Goal: Task Accomplishment & Management: Complete application form

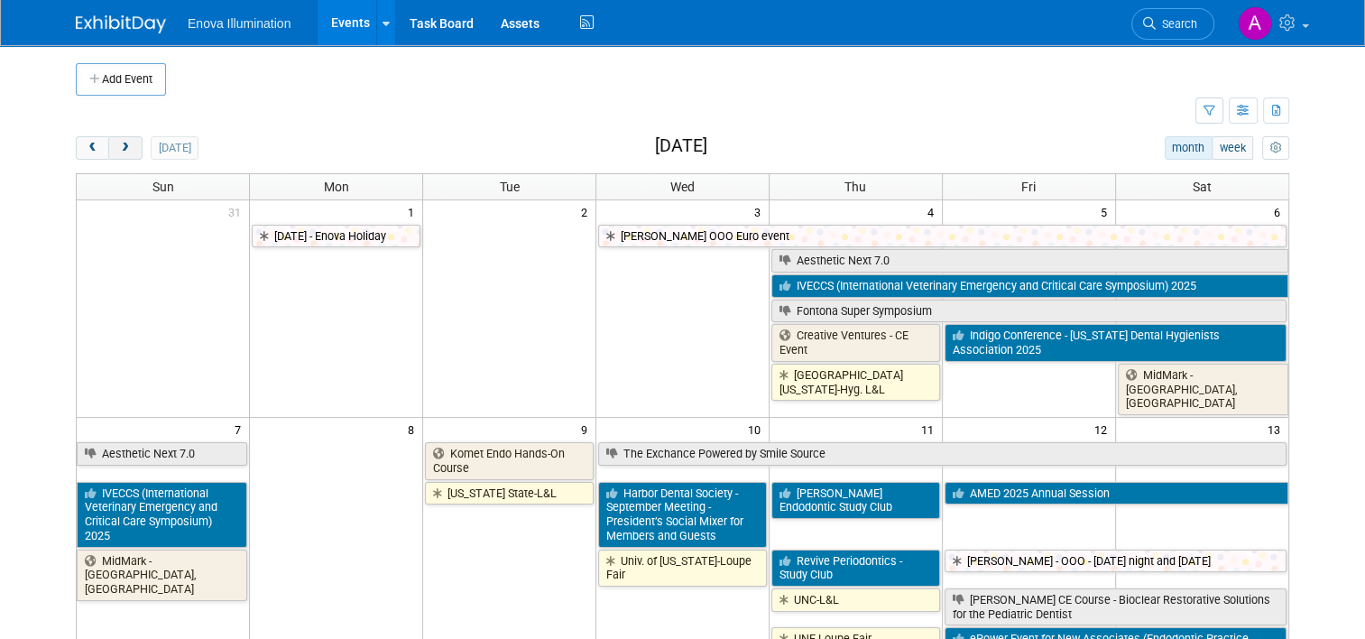
click at [118, 152] on span "next" at bounding box center [125, 149] width 14 height 12
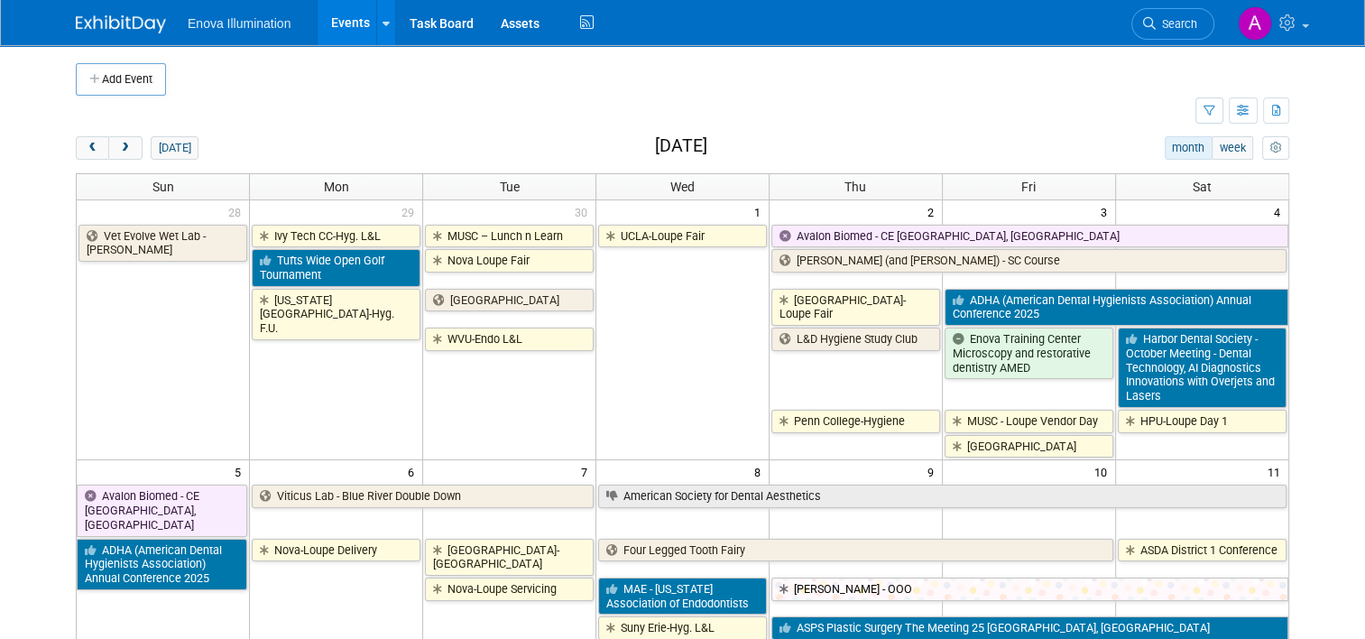
click at [1035, 311] on link "ADHA (American Dental Hygienists Association) Annual Conference 2025" at bounding box center [1117, 307] width 344 height 37
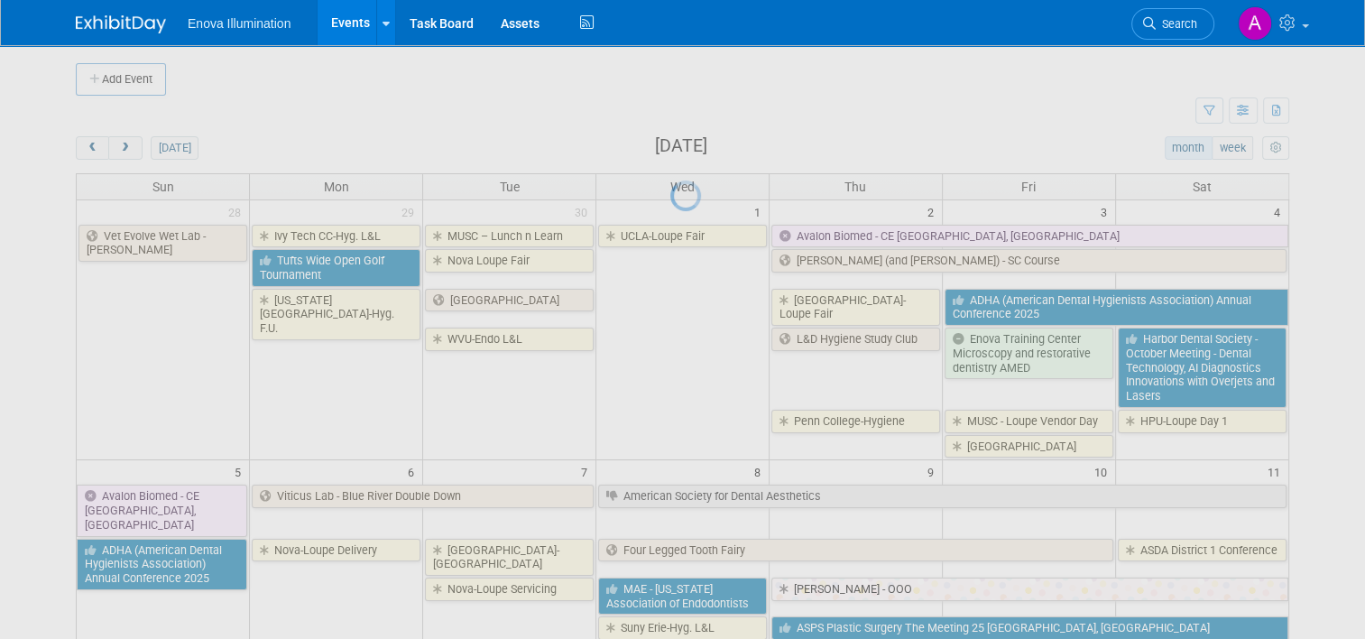
click at [696, 311] on div at bounding box center [683, 319] width 25 height 639
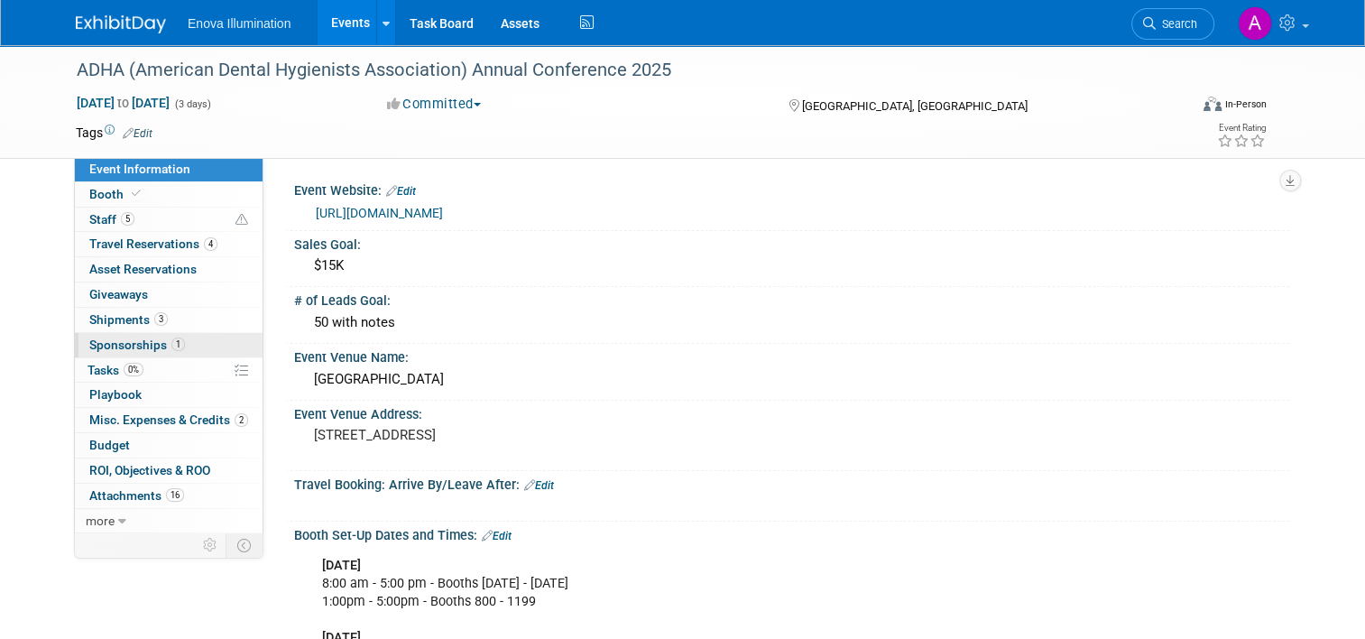
click at [212, 338] on link "1 Sponsorships 1" at bounding box center [169, 345] width 188 height 24
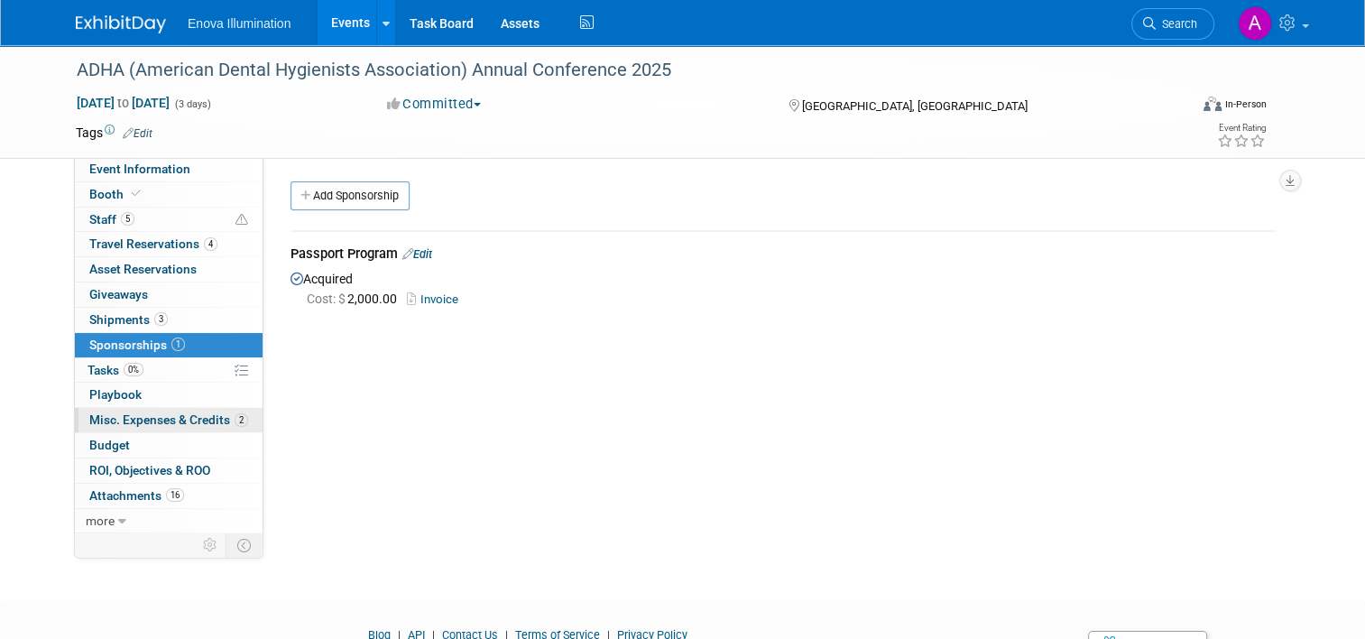
click at [181, 421] on span "Misc. Expenses & Credits 2" at bounding box center [168, 419] width 159 height 14
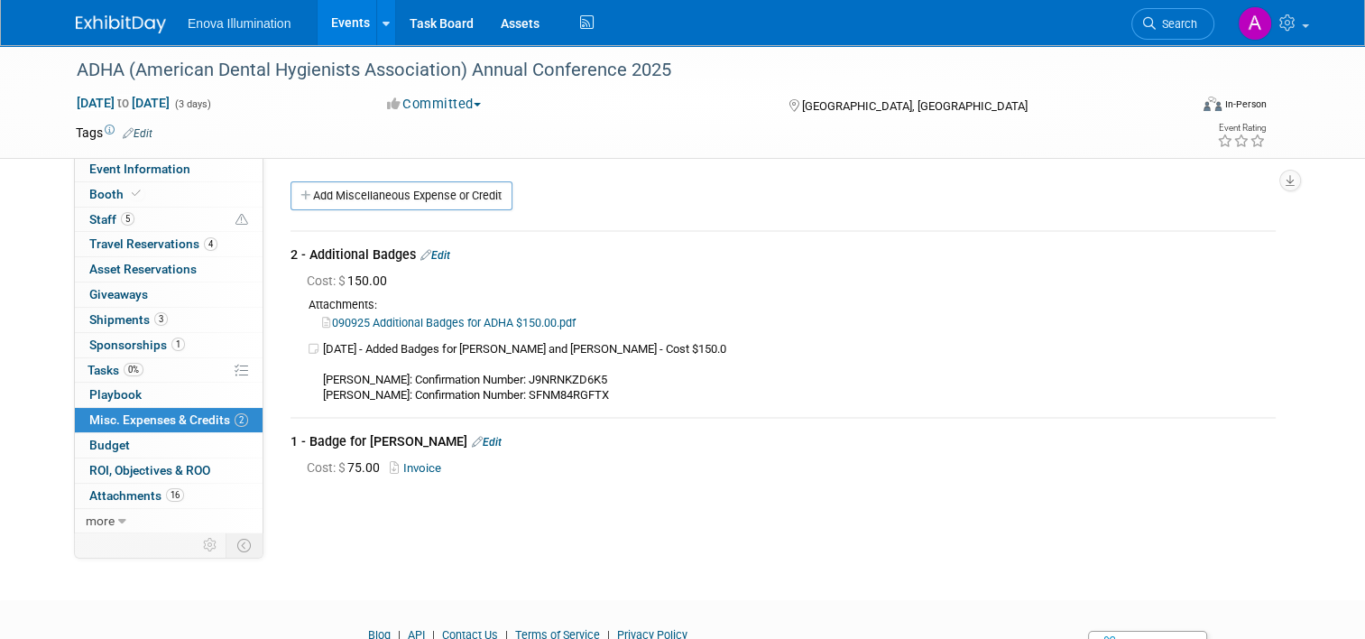
click at [95, 23] on img at bounding box center [121, 24] width 90 height 18
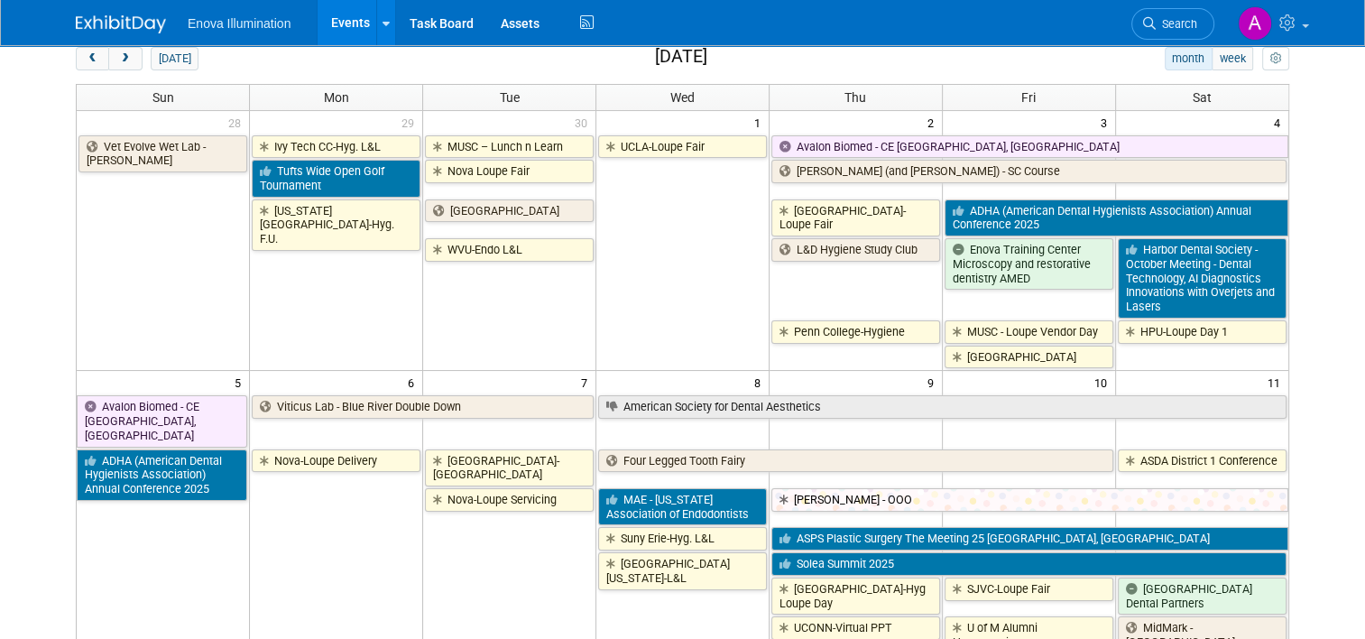
scroll to position [90, 0]
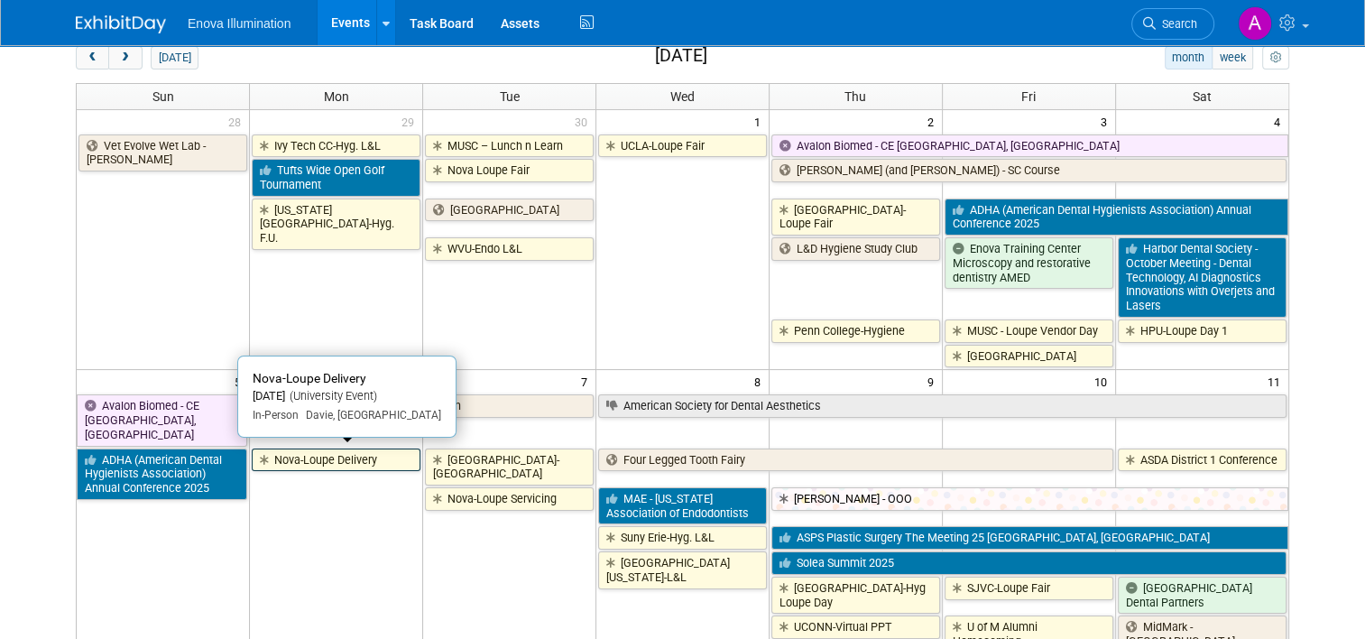
click at [300, 455] on link "Nova-Loupe Delivery" at bounding box center [336, 460] width 169 height 23
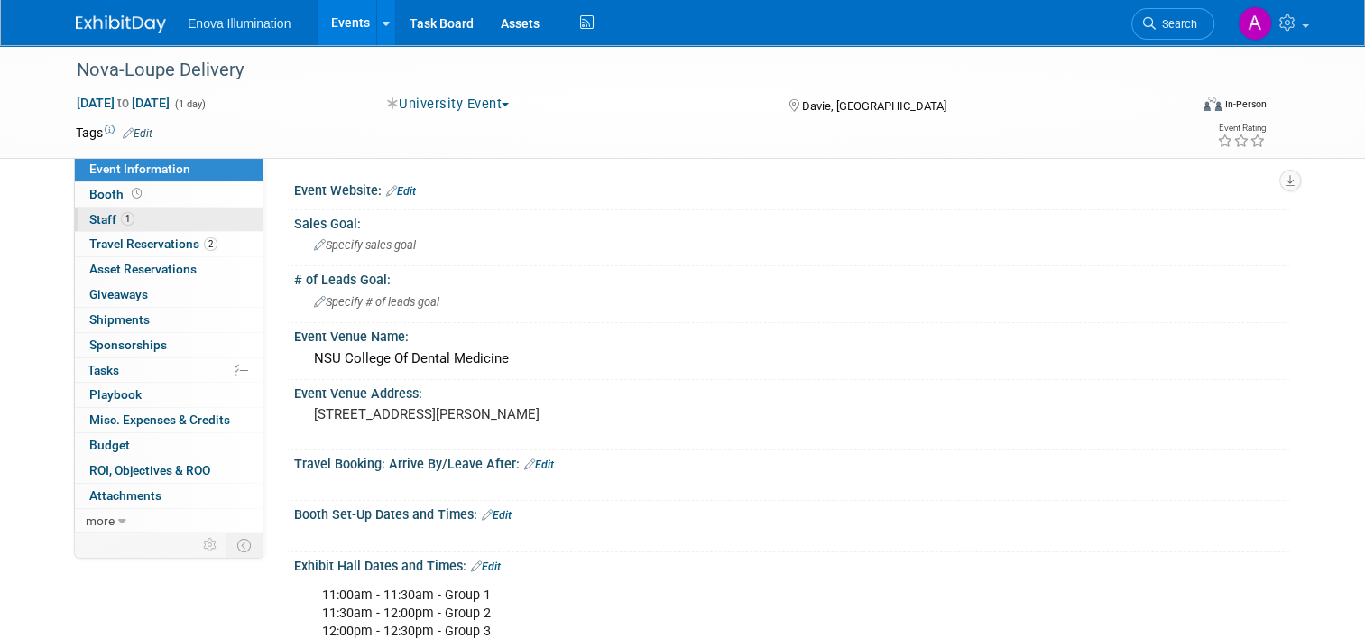
click at [190, 218] on link "1 Staff 1" at bounding box center [169, 220] width 188 height 24
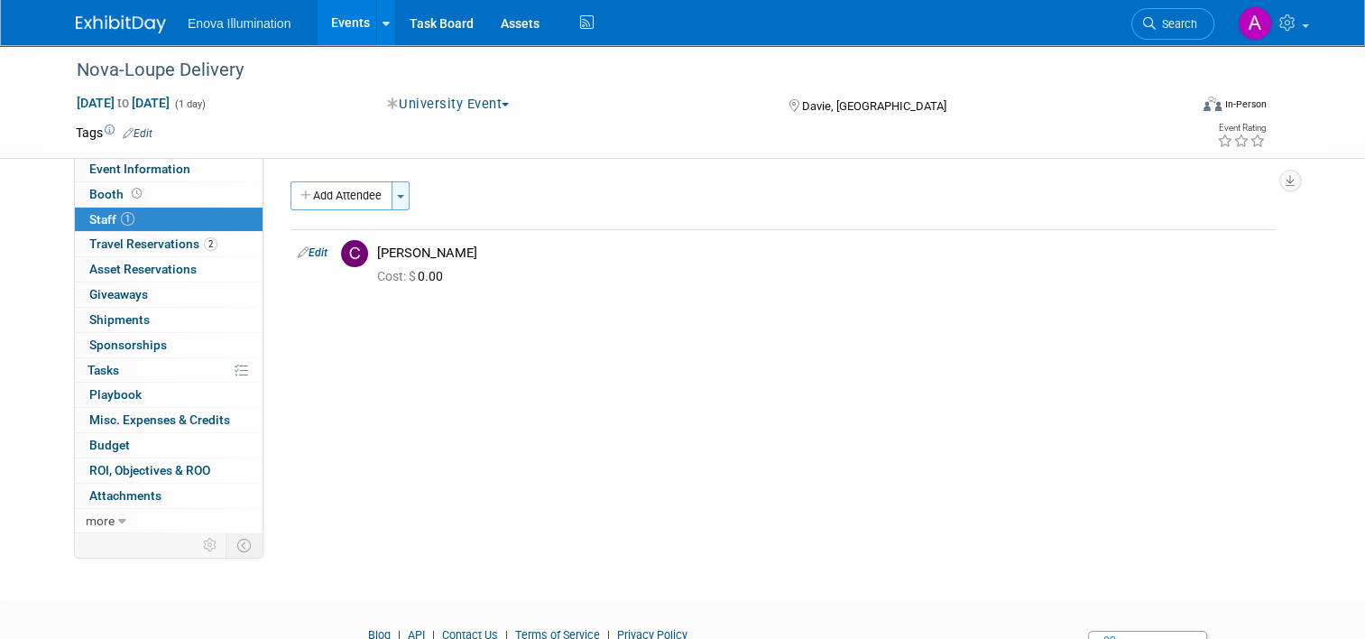
click at [393, 192] on button "Toggle Dropdown" at bounding box center [401, 195] width 18 height 29
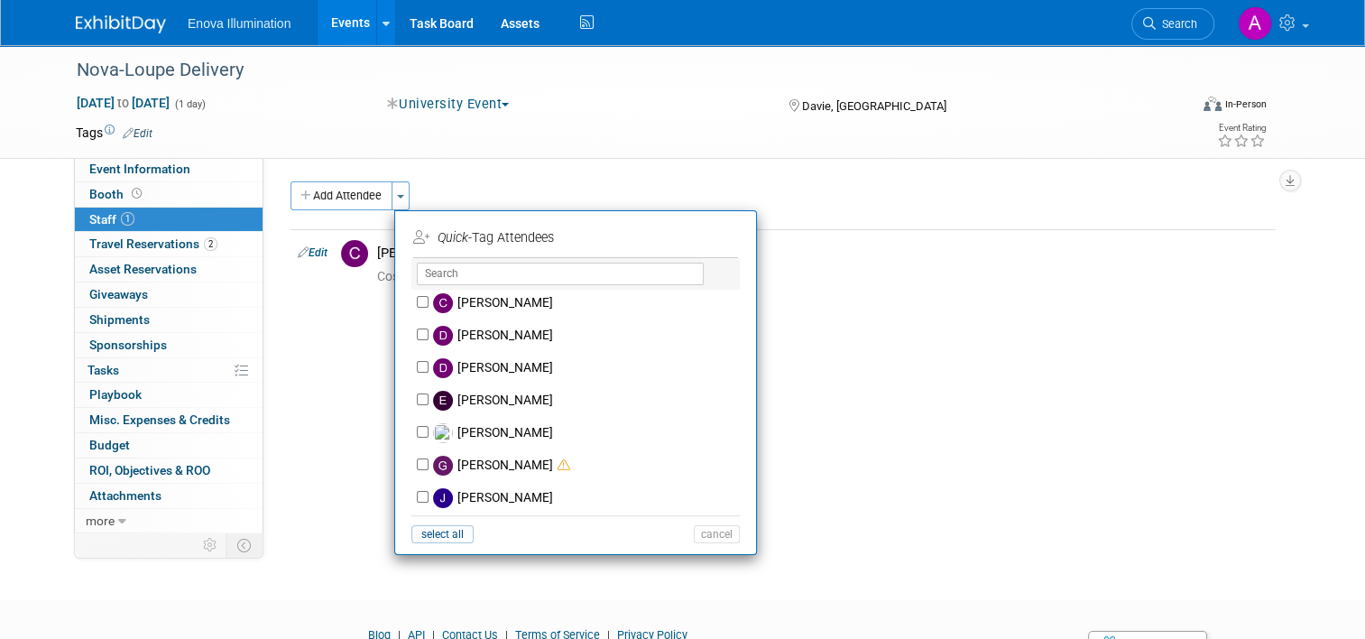
scroll to position [361, 0]
click at [417, 428] on input "[PERSON_NAME]" at bounding box center [423, 431] width 12 height 12
checkbox input "true"
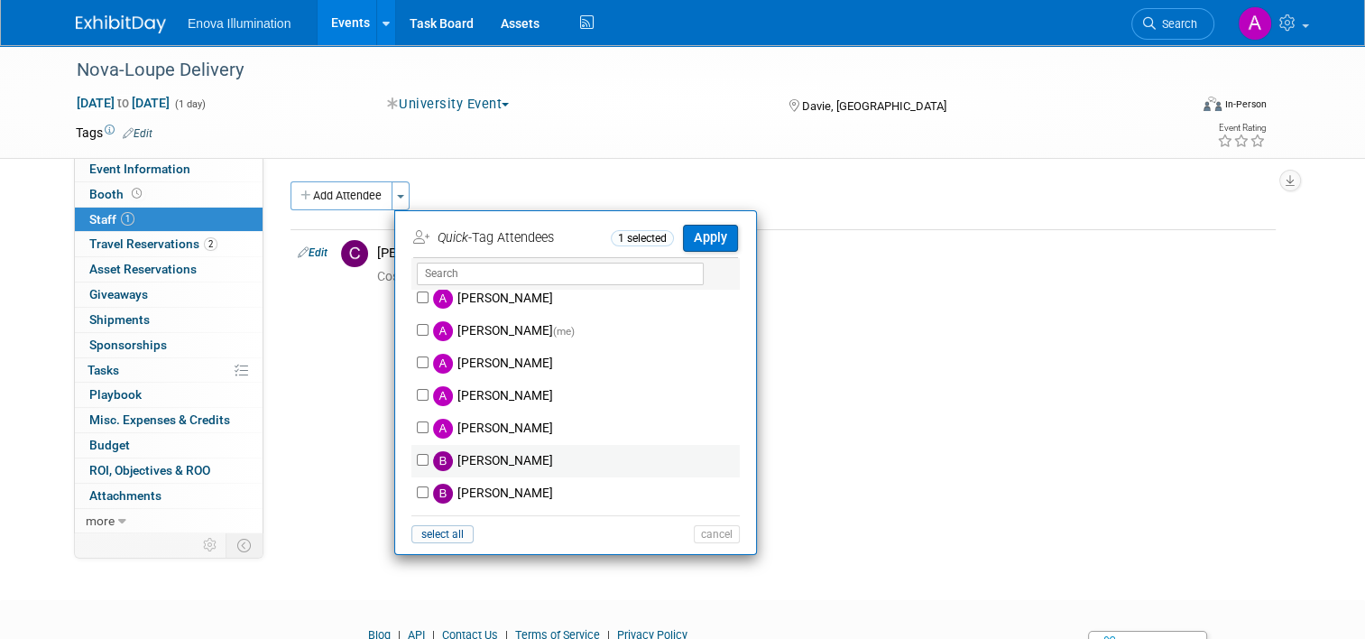
scroll to position [0, 0]
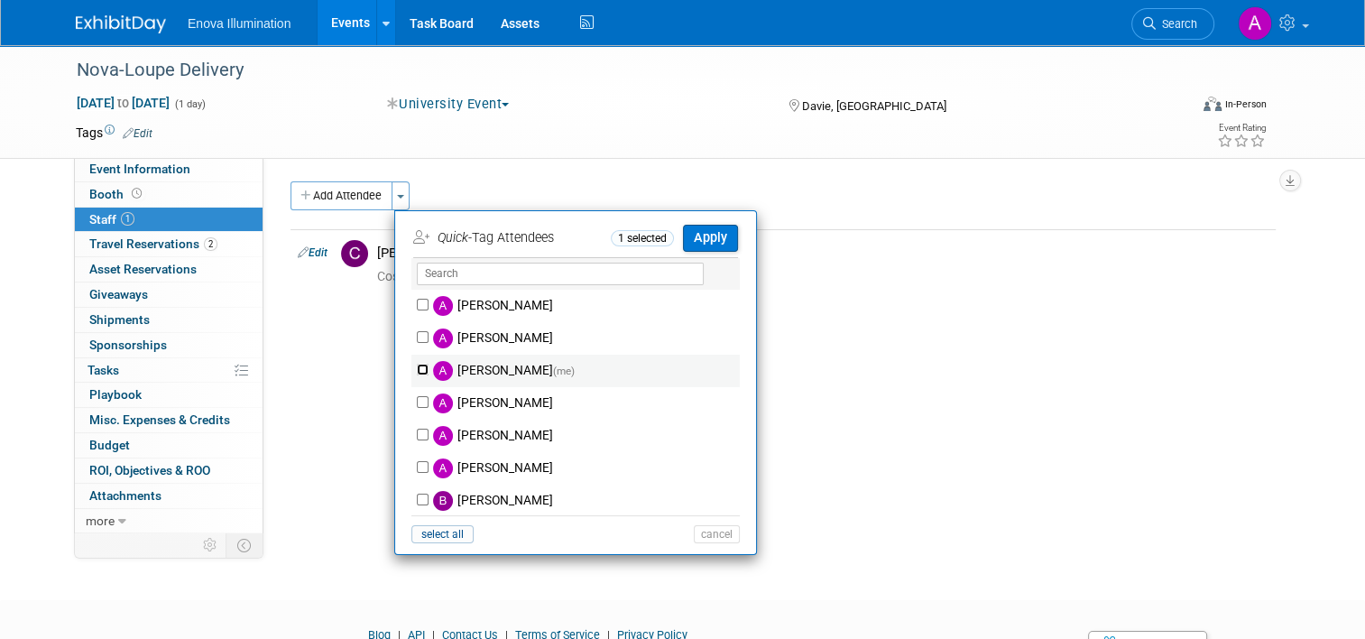
click at [417, 367] on input "Andrea Miller (me)" at bounding box center [423, 370] width 12 height 12
checkbox input "true"
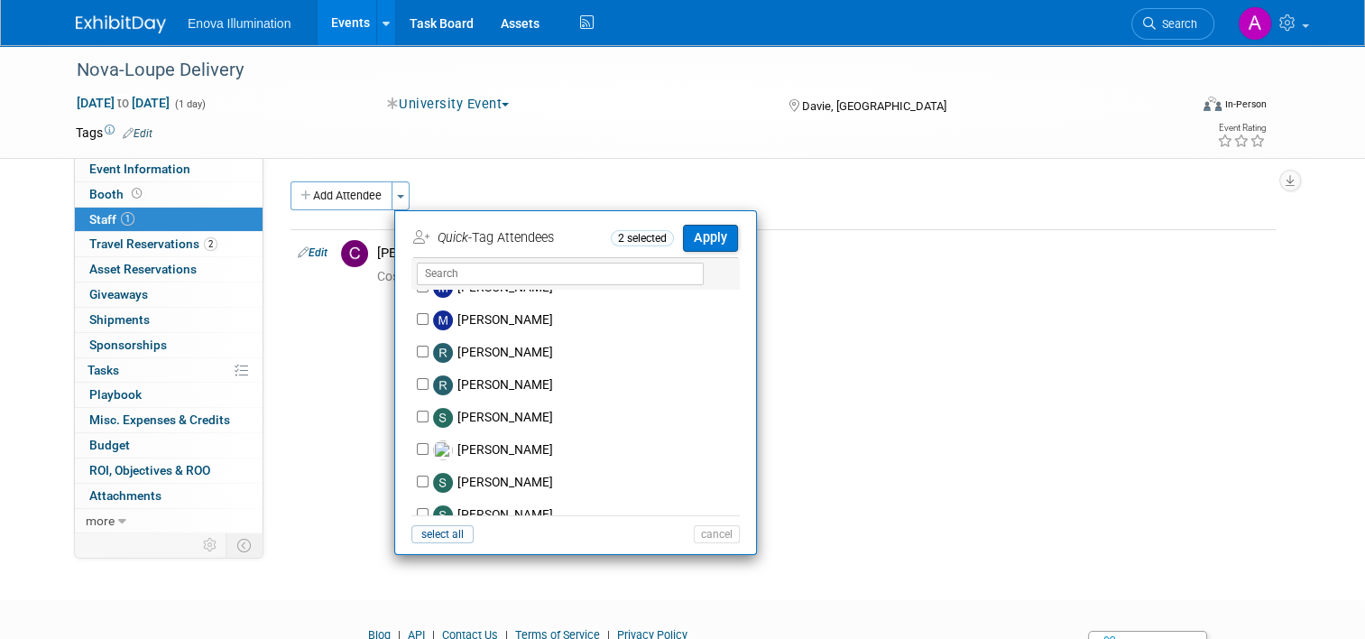
scroll to position [993, 0]
click at [417, 416] on input "Scott Green" at bounding box center [423, 417] width 12 height 12
checkbox input "true"
click at [700, 242] on button "Apply" at bounding box center [710, 238] width 55 height 26
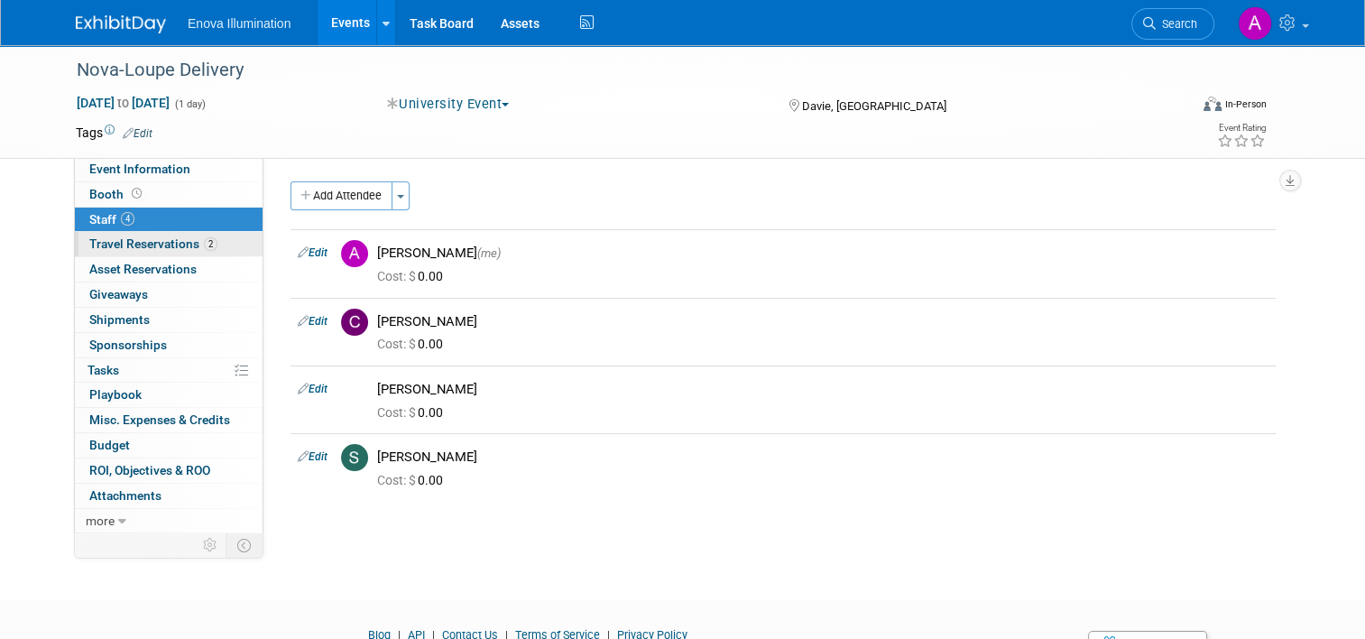
click at [152, 245] on span "Travel Reservations 2" at bounding box center [153, 243] width 128 height 14
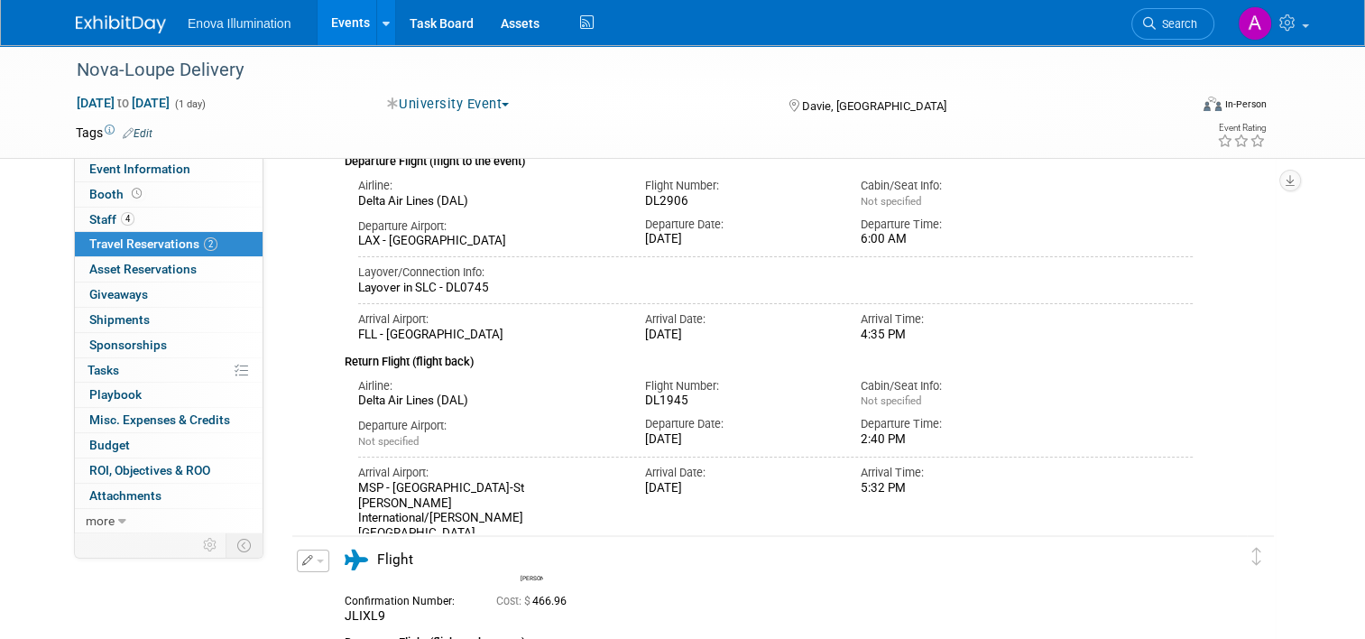
scroll to position [0, 0]
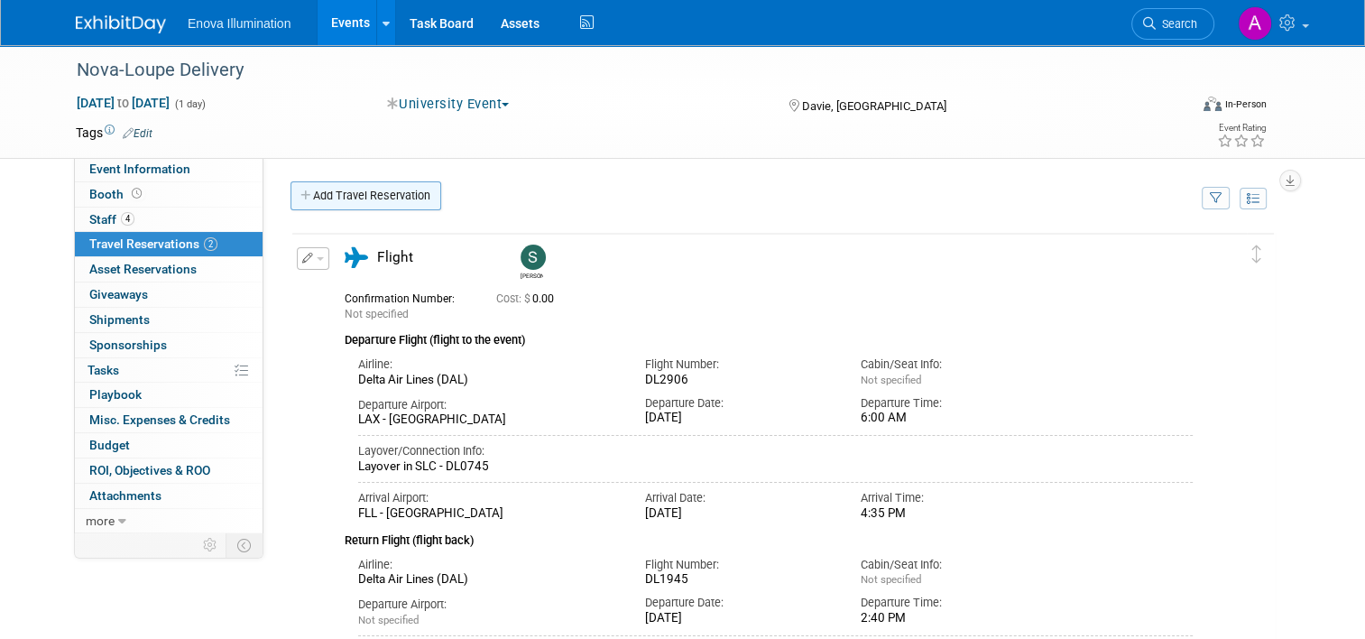
click at [415, 196] on link "Add Travel Reservation" at bounding box center [366, 195] width 151 height 29
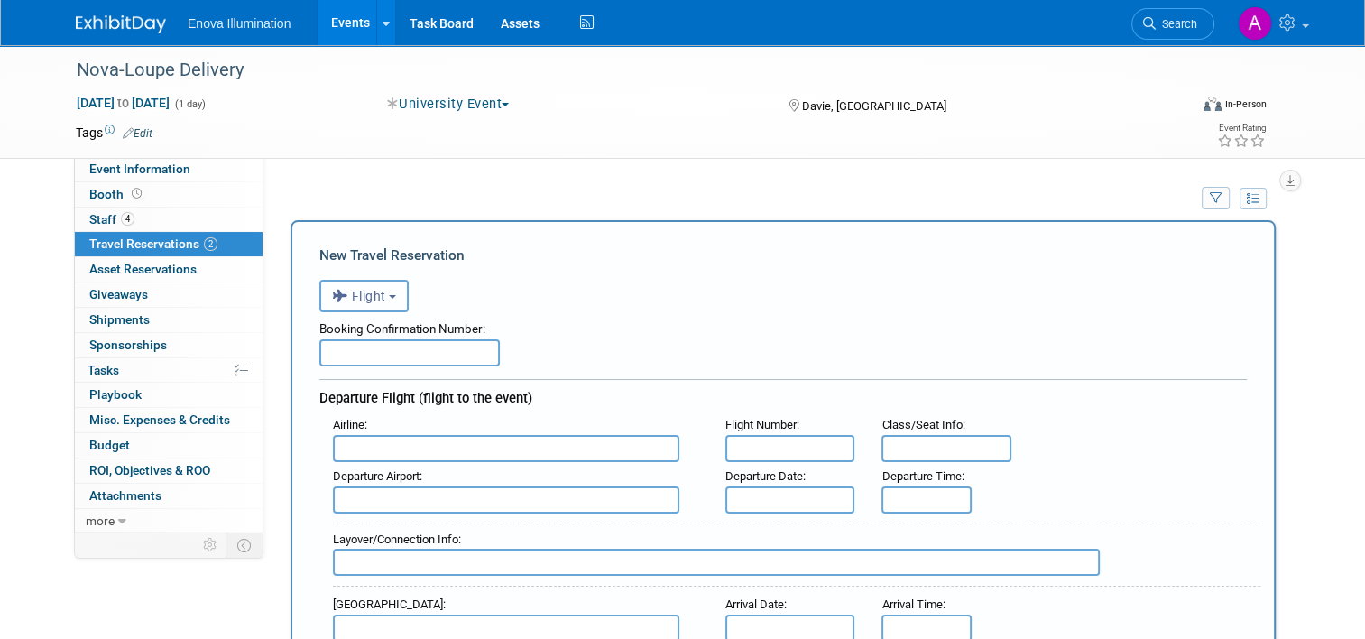
click at [393, 300] on button "Flight" at bounding box center [363, 296] width 89 height 32
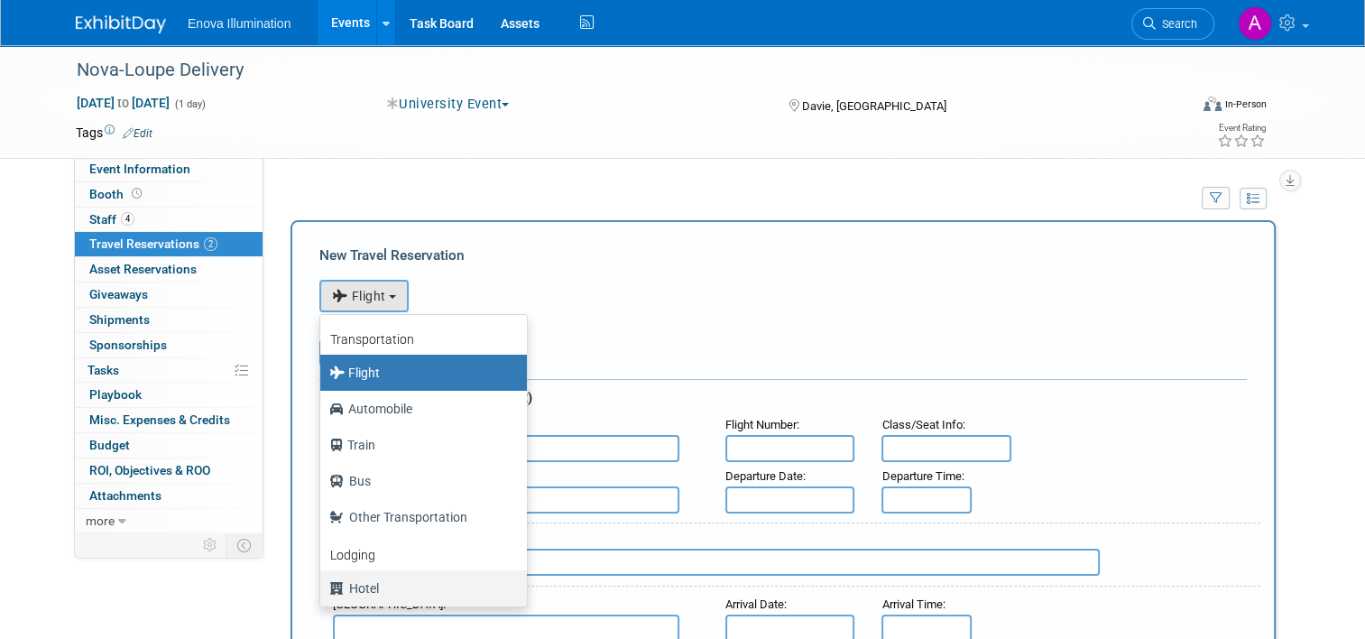
click at [355, 585] on label "Hotel" at bounding box center [419, 588] width 180 height 29
click at [323, 585] on input "Hotel" at bounding box center [317, 586] width 12 height 12
select select "6"
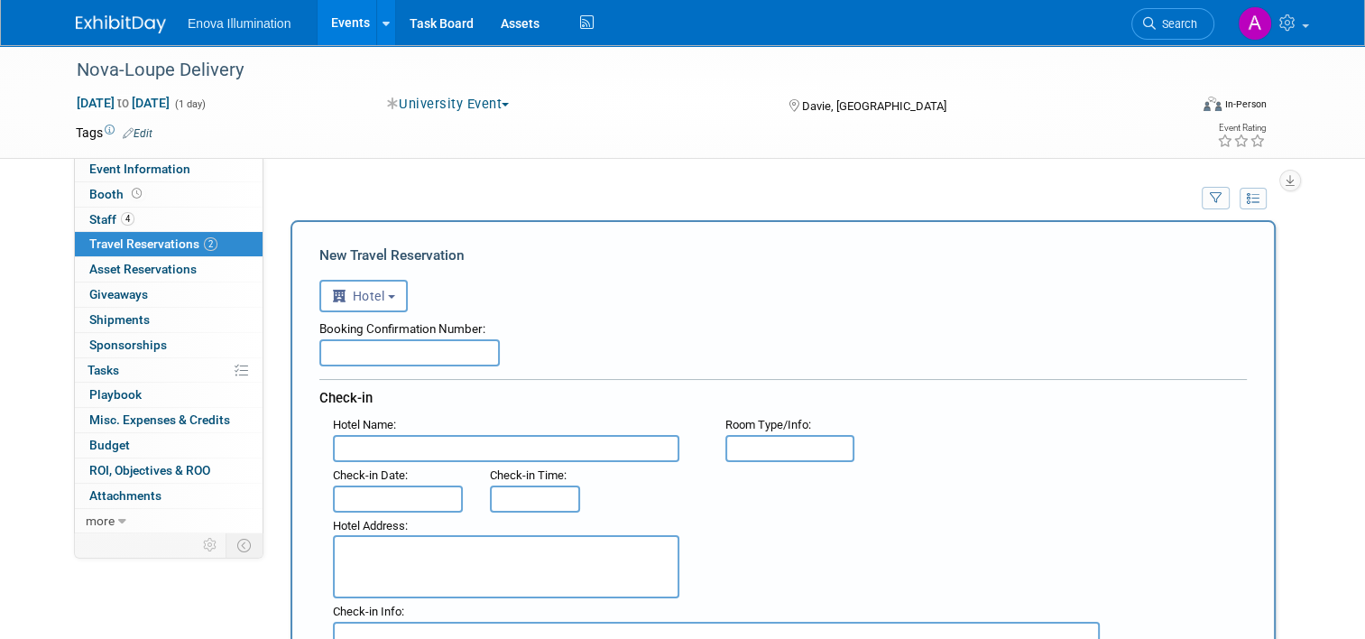
click at [361, 491] on input "text" at bounding box center [398, 499] width 130 height 27
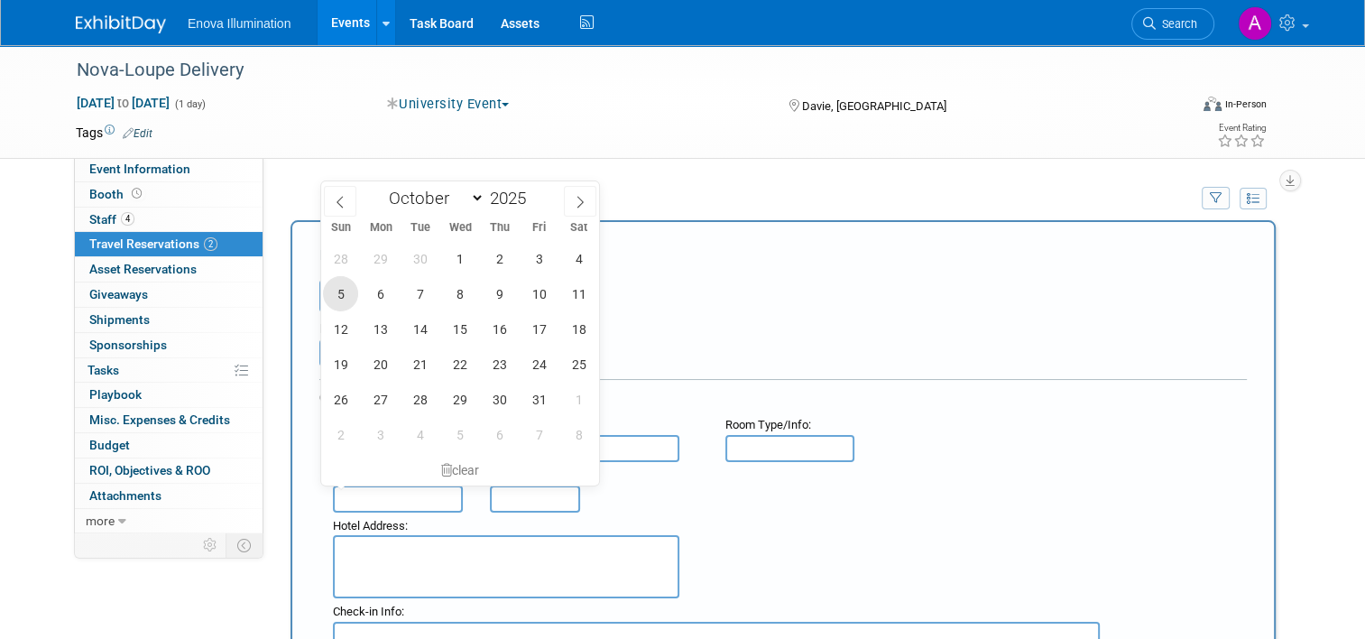
click at [344, 296] on span "5" at bounding box center [340, 293] width 35 height 35
type input "Oct 5, 2025"
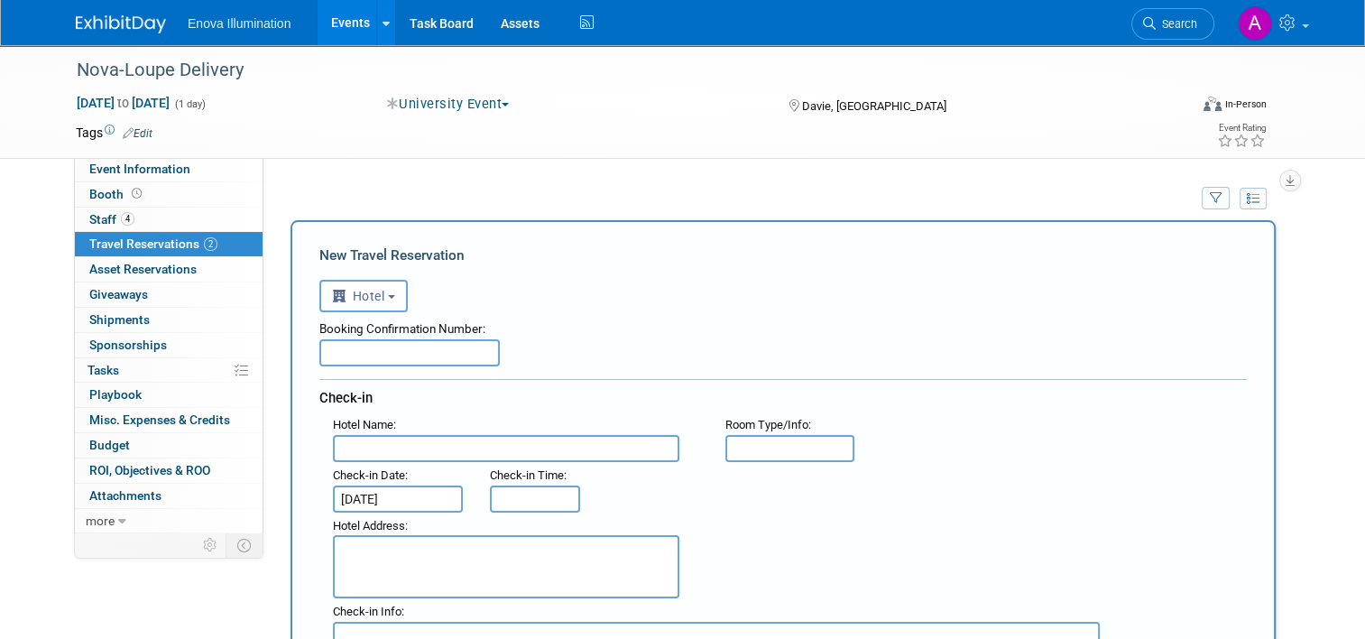
type input "3:00 PM"
click at [538, 502] on input "3:00 PM" at bounding box center [535, 499] width 90 height 27
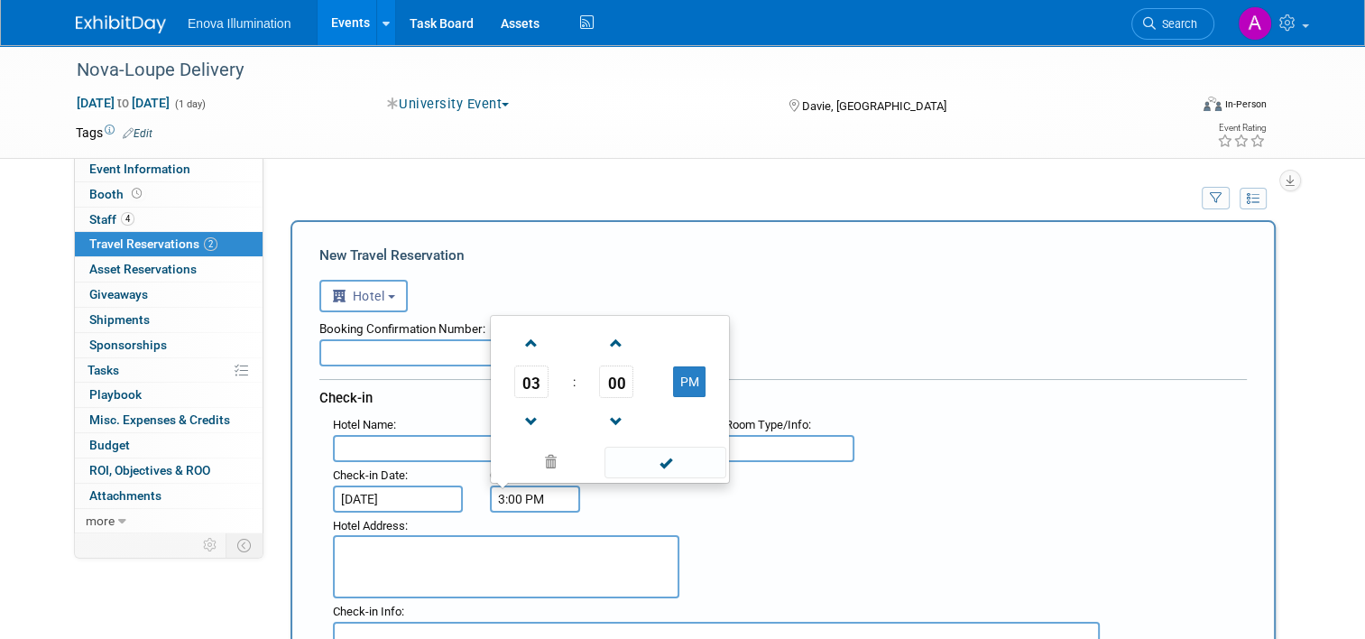
click at [829, 530] on div "Hotel Address :" at bounding box center [789, 556] width 941 height 87
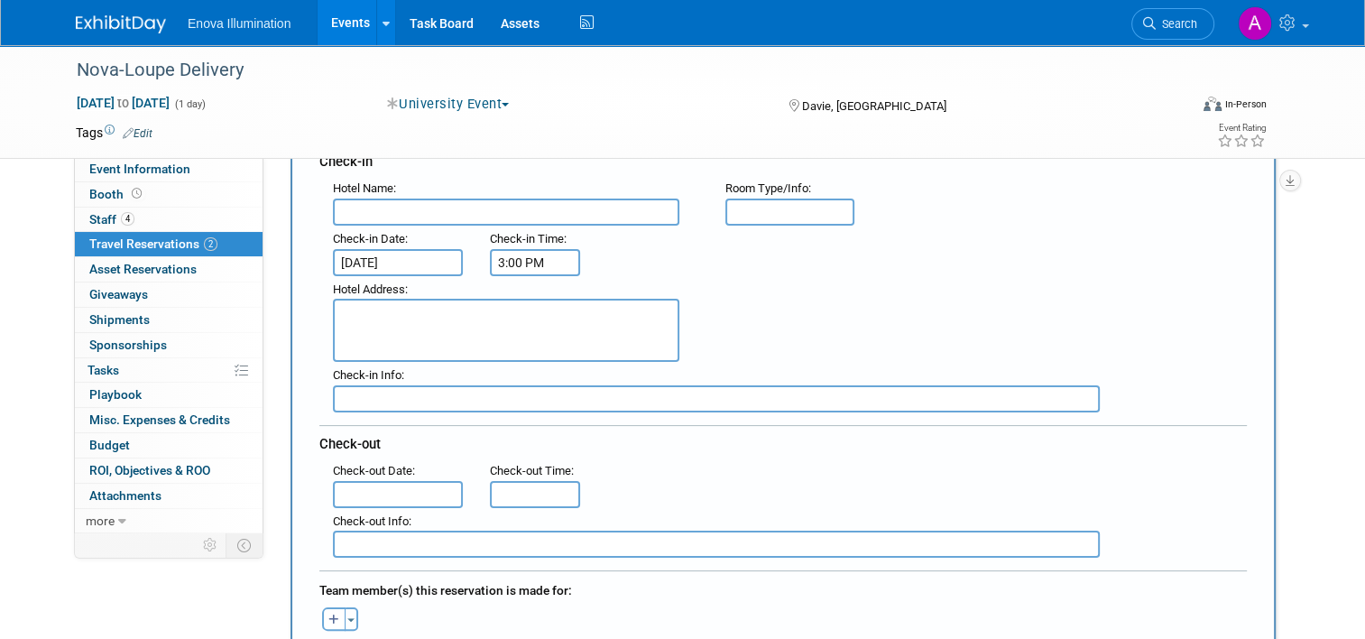
scroll to position [271, 0]
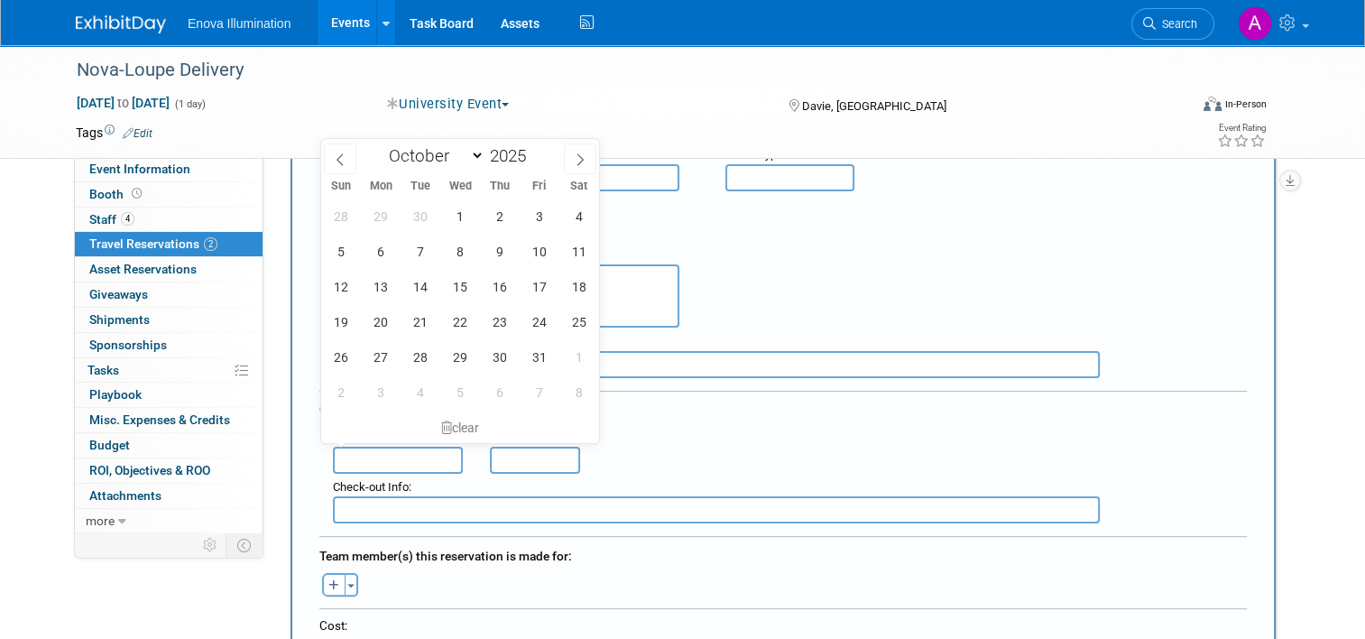
click at [334, 447] on input "text" at bounding box center [398, 460] width 130 height 27
click at [418, 254] on span "7" at bounding box center [420, 251] width 35 height 35
type input "Oct 7, 2025"
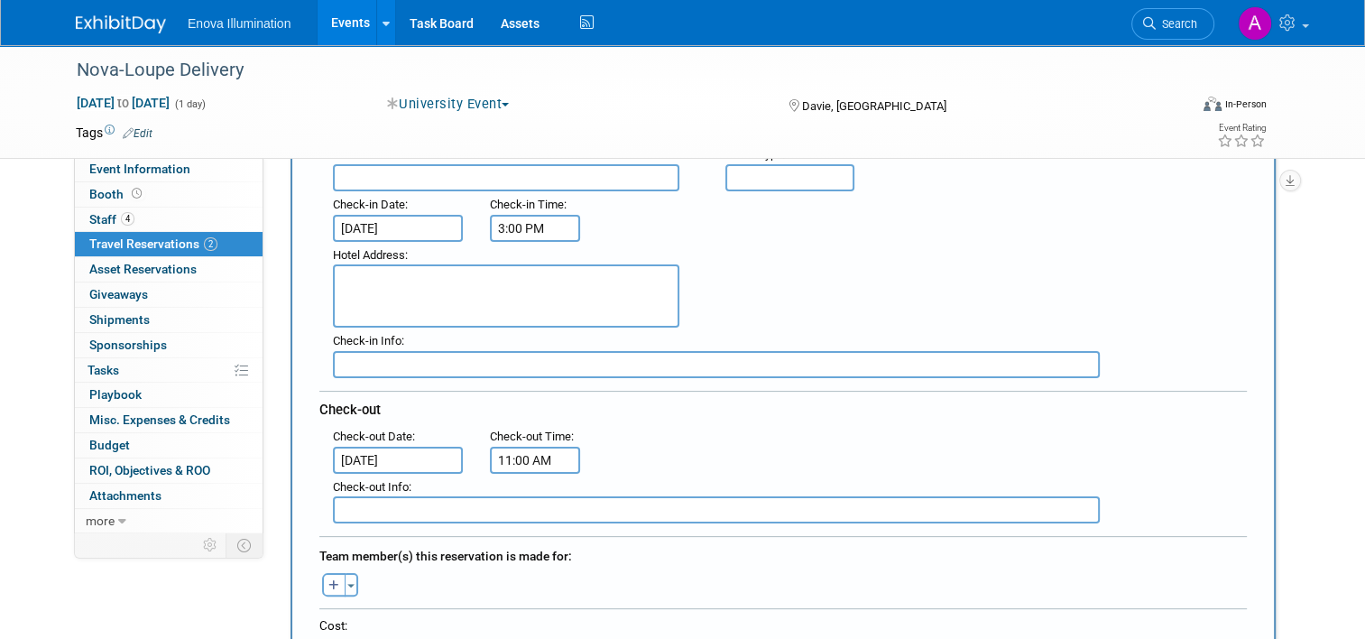
click at [531, 448] on input "11:00 AM" at bounding box center [535, 460] width 90 height 27
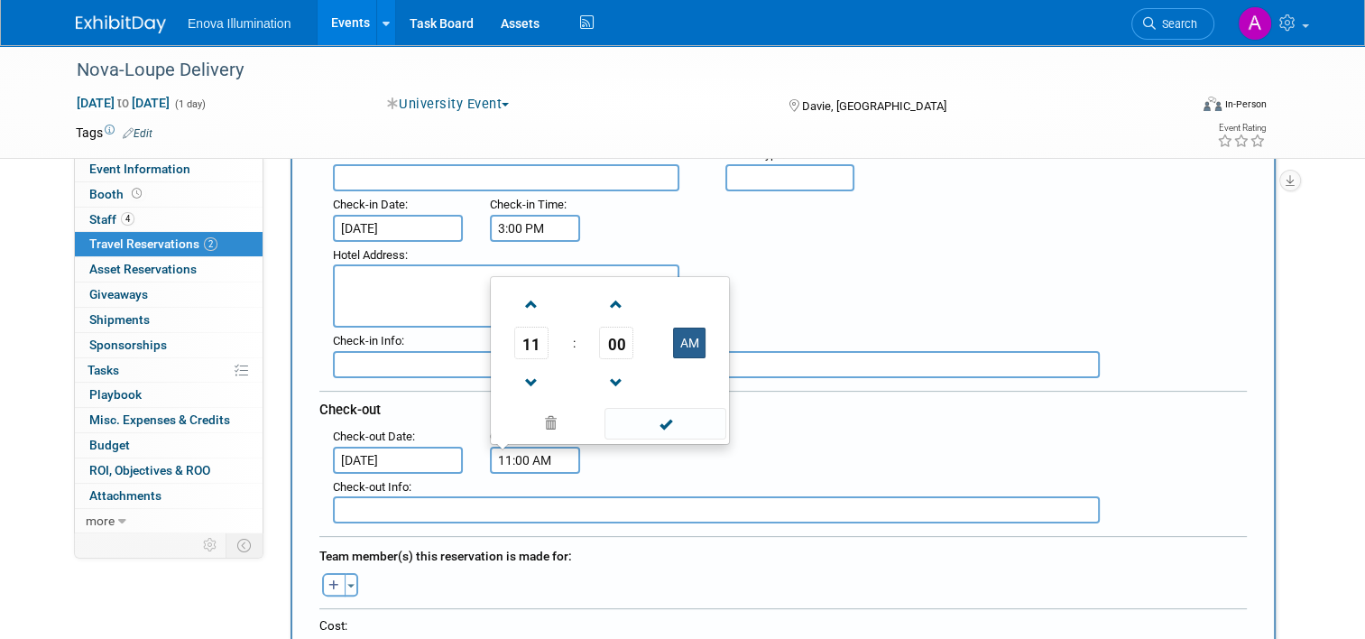
click at [688, 328] on button "AM" at bounding box center [689, 343] width 32 height 31
type input "11:00 PM"
click at [803, 436] on div ": Check-out Date : Oct 7, 2025 Check-out Time : 11:00 PM 11 : 00 PM 12 01 02 03…" at bounding box center [789, 448] width 941 height 51
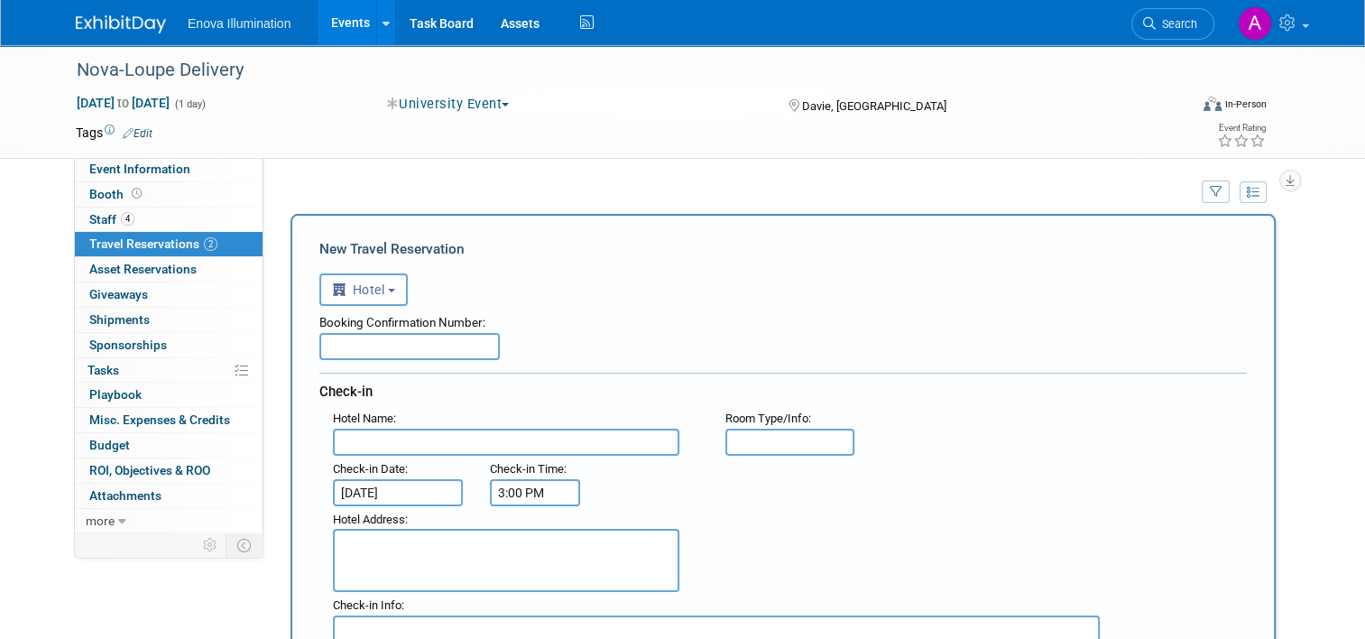
scroll to position [0, 0]
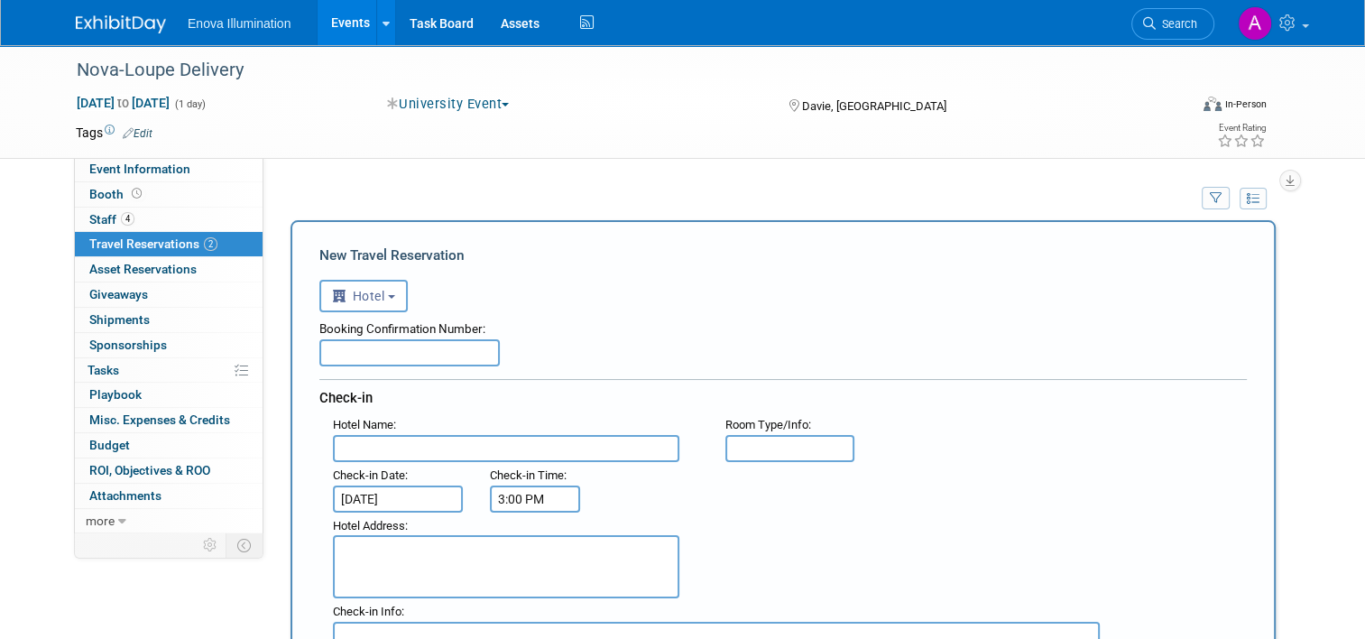
click at [376, 445] on input "text" at bounding box center [506, 448] width 347 height 27
type input "Hampton Inn & Suites Ft Lauderdal/Miramar"
click at [766, 444] on input "text" at bounding box center [791, 448] width 130 height 27
type input "King"
click at [350, 541] on textarea at bounding box center [506, 566] width 347 height 63
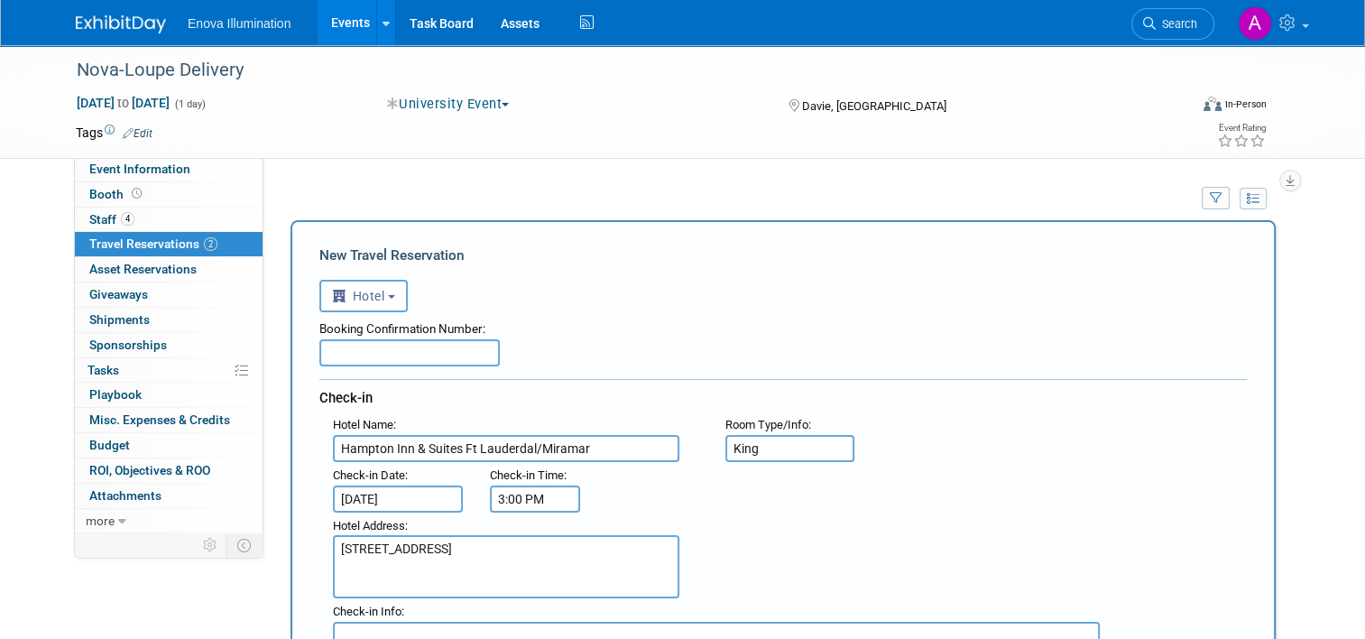
type textarea "10990 Marks Way Miramar, FL 33025"
click at [349, 347] on input "text" at bounding box center [409, 352] width 181 height 27
click at [358, 347] on input "text" at bounding box center [409, 352] width 181 height 27
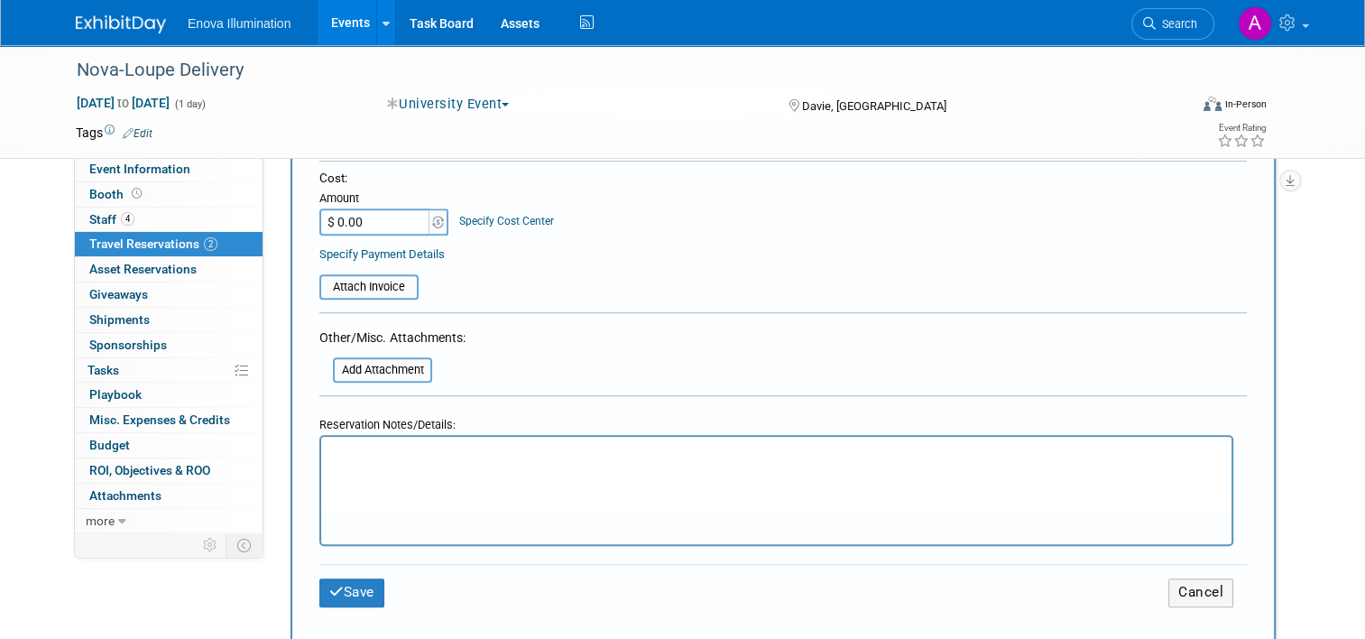
scroll to position [722, 0]
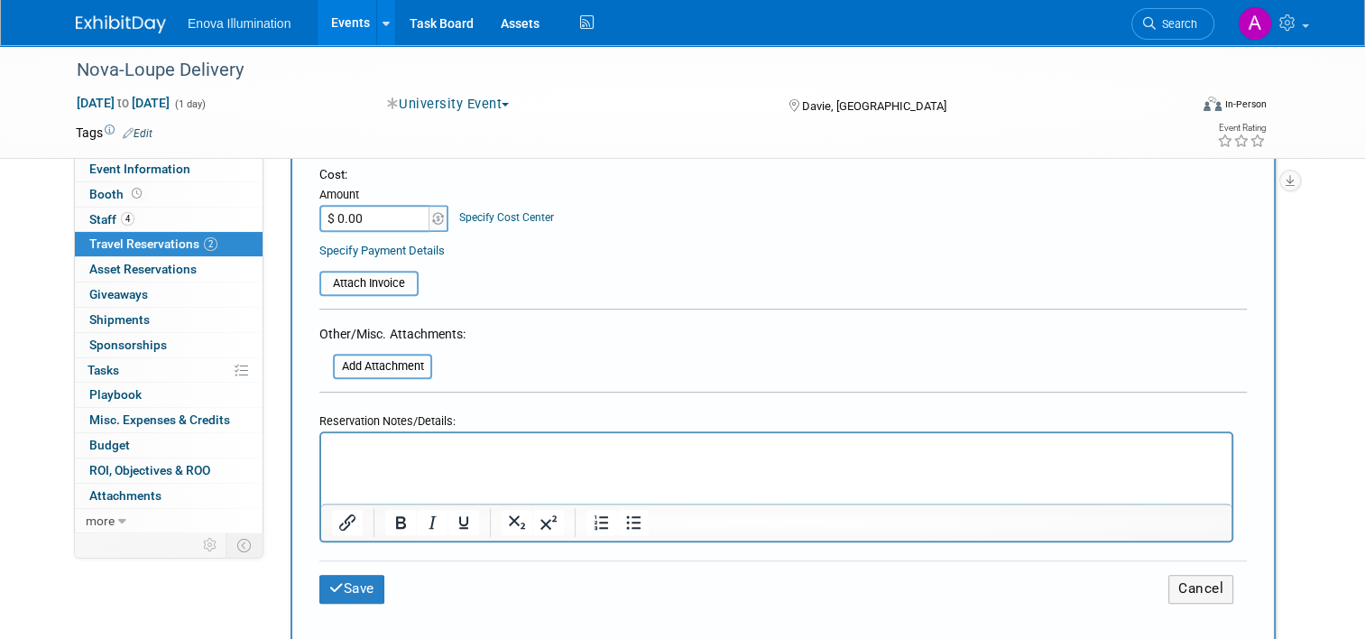
type input "see below"
click at [360, 450] on p "Rich Text Area. Press ALT-0 for help." at bounding box center [777, 449] width 890 height 19
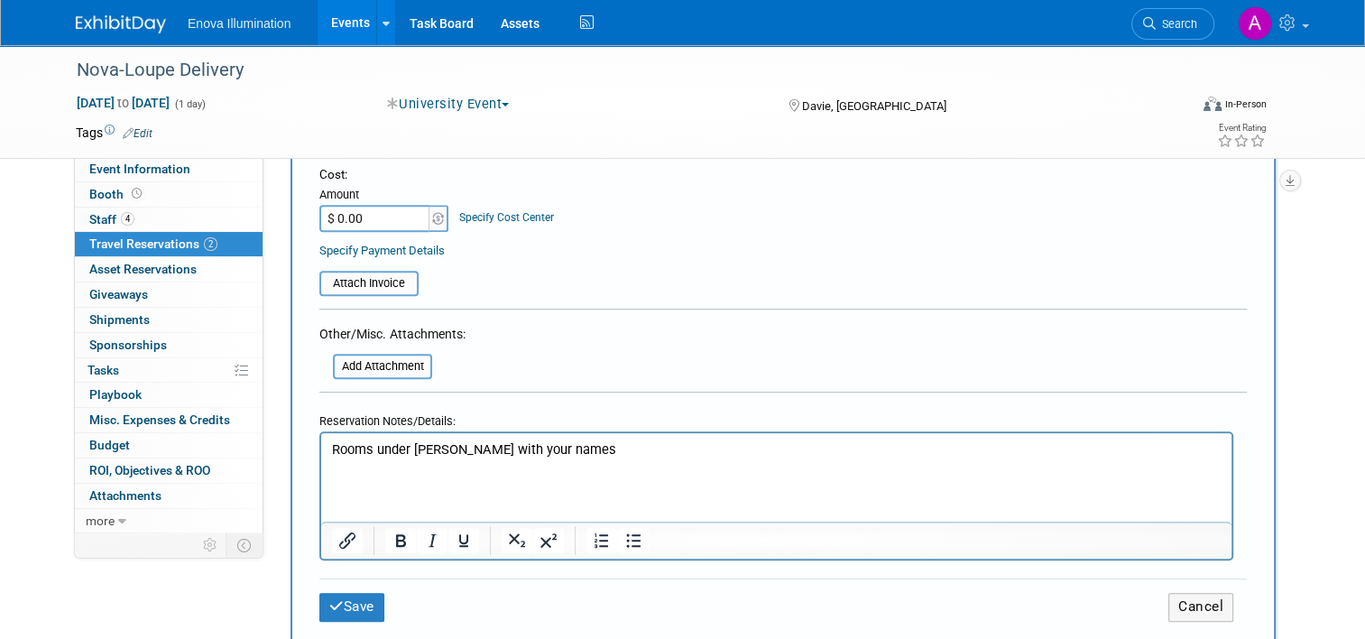
click at [639, 450] on p "Rooms under Andrea Miller with your names" at bounding box center [777, 449] width 890 height 19
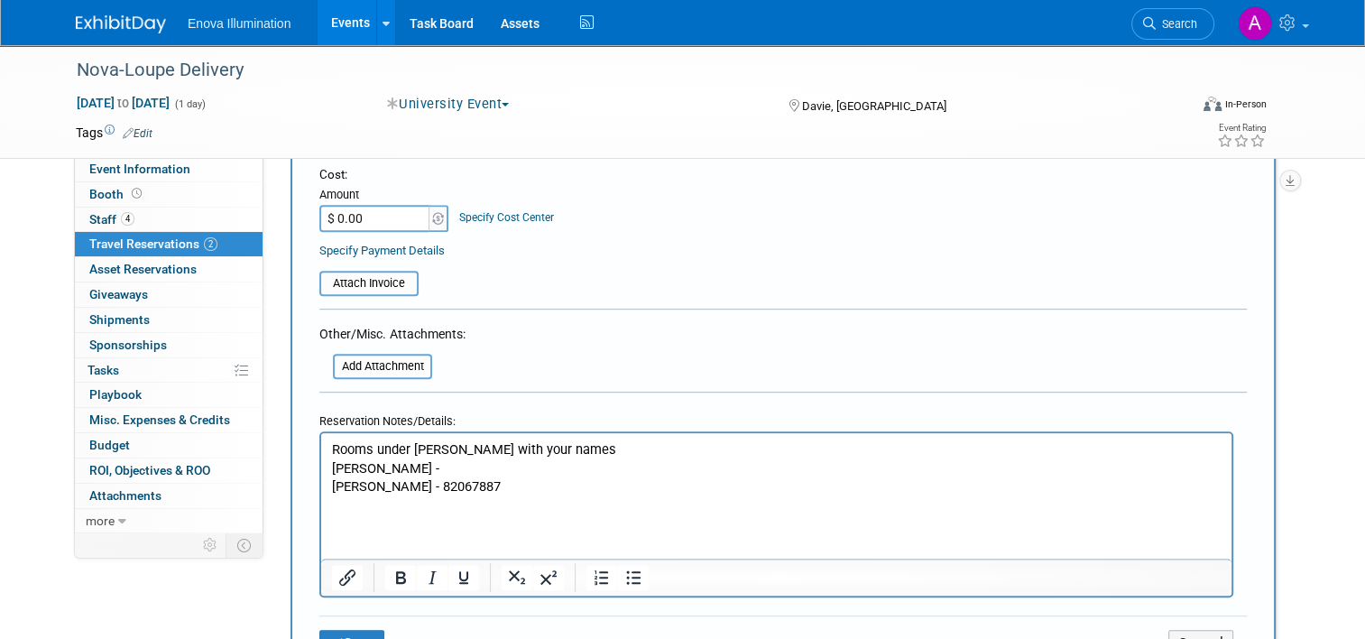
click at [432, 468] on p "Scott Green -" at bounding box center [777, 468] width 890 height 19
click at [402, 466] on p "Scott Green - 82849743" at bounding box center [777, 468] width 890 height 19
click at [366, 630] on button "Save" at bounding box center [351, 644] width 65 height 28
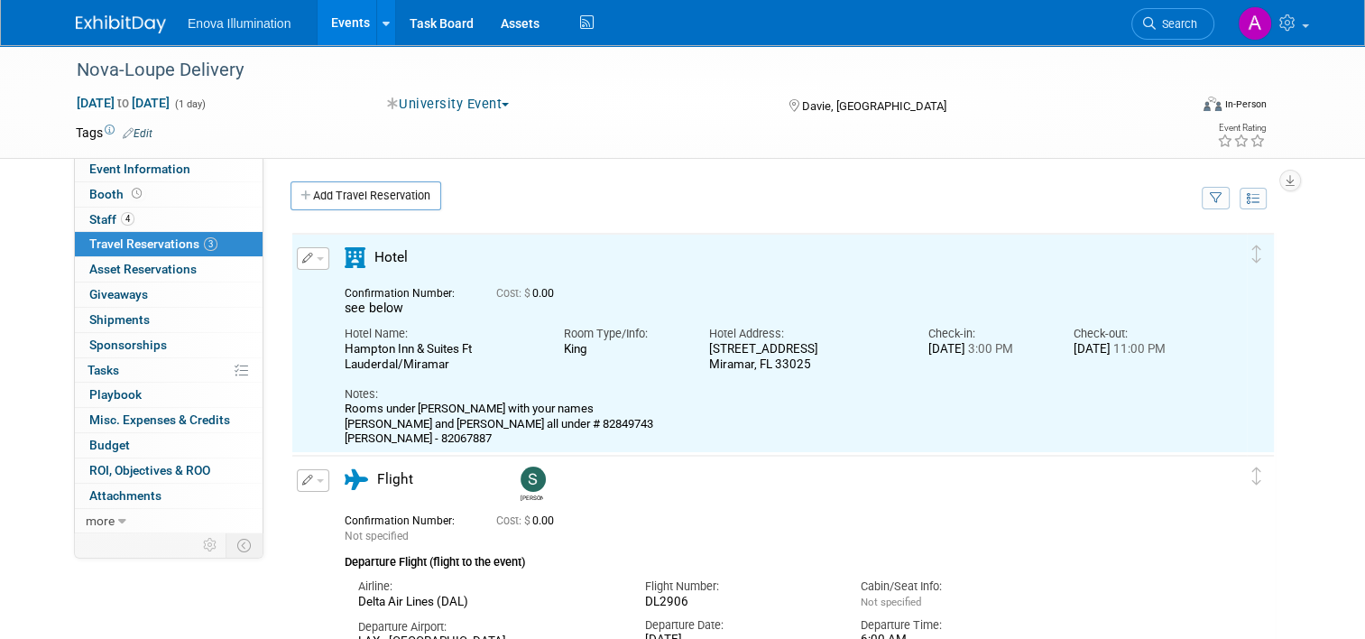
scroll to position [0, 0]
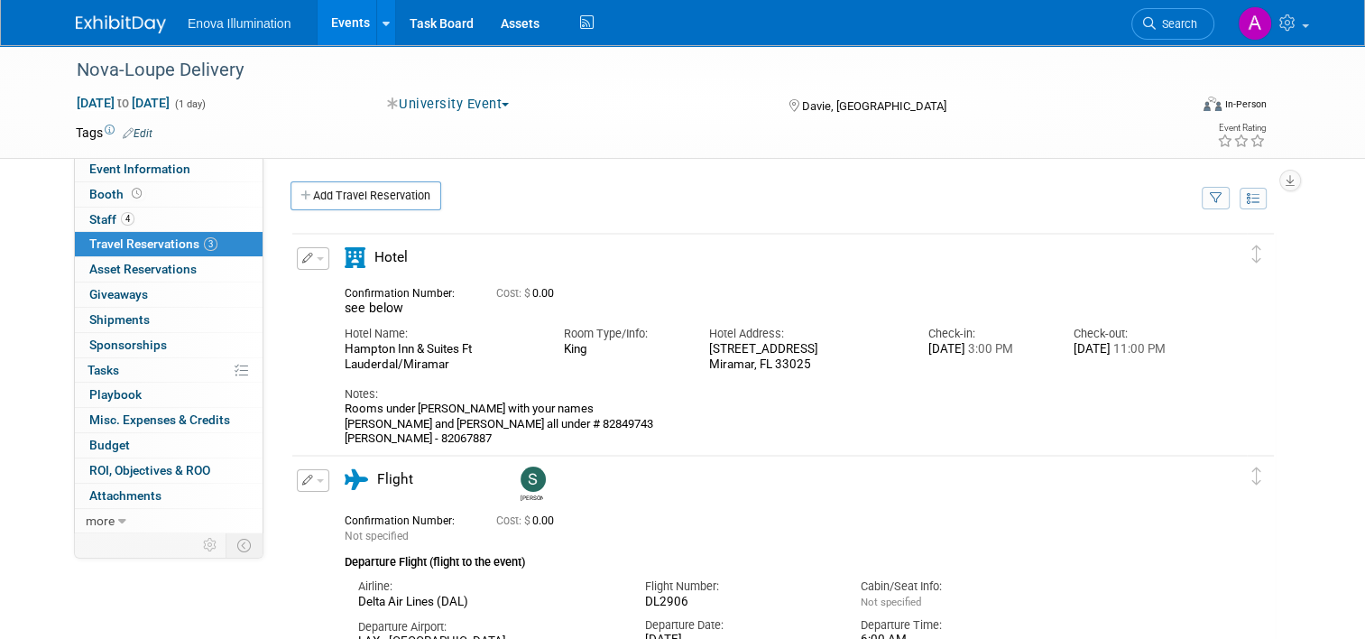
click at [95, 22] on img at bounding box center [121, 24] width 90 height 18
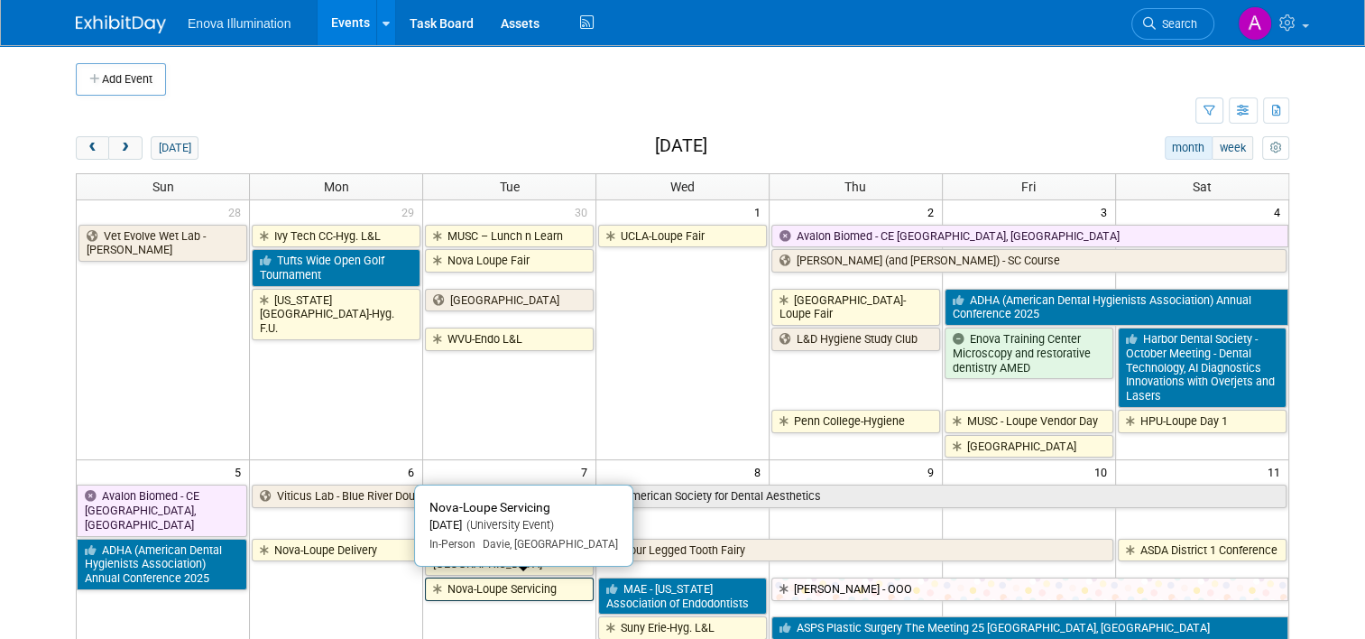
click at [505, 589] on link "Nova-Loupe Servicing" at bounding box center [509, 589] width 169 height 23
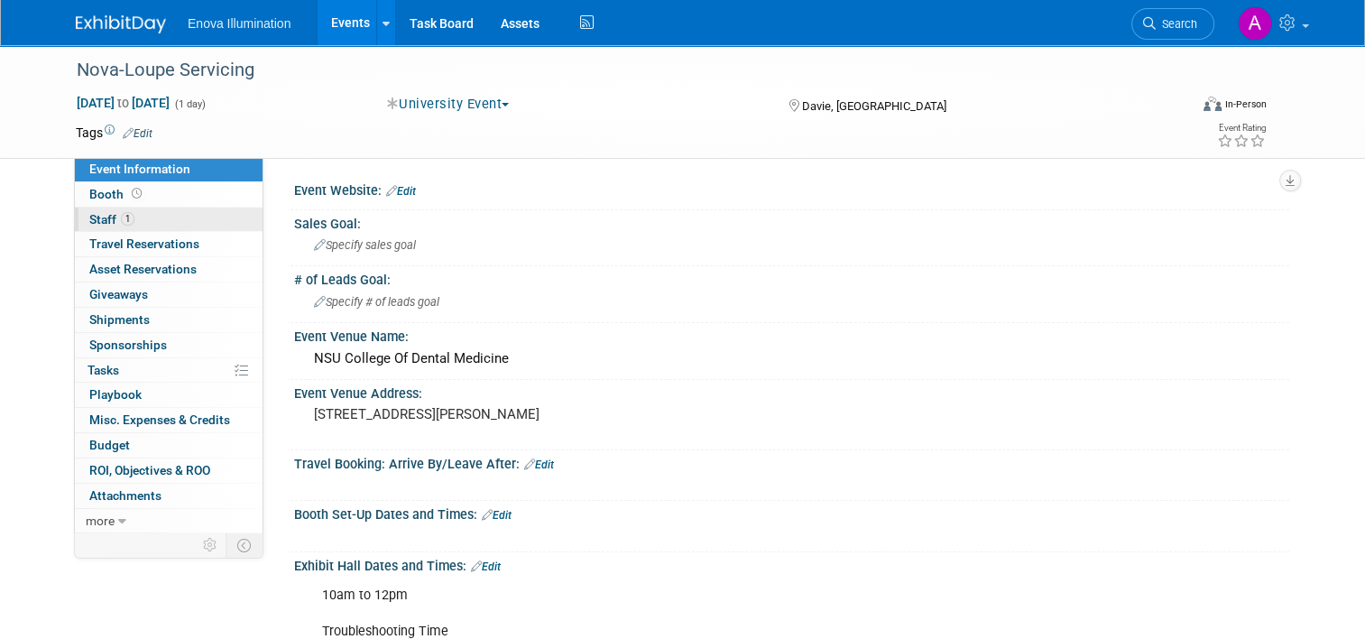
click at [147, 219] on link "1 Staff 1" at bounding box center [169, 220] width 188 height 24
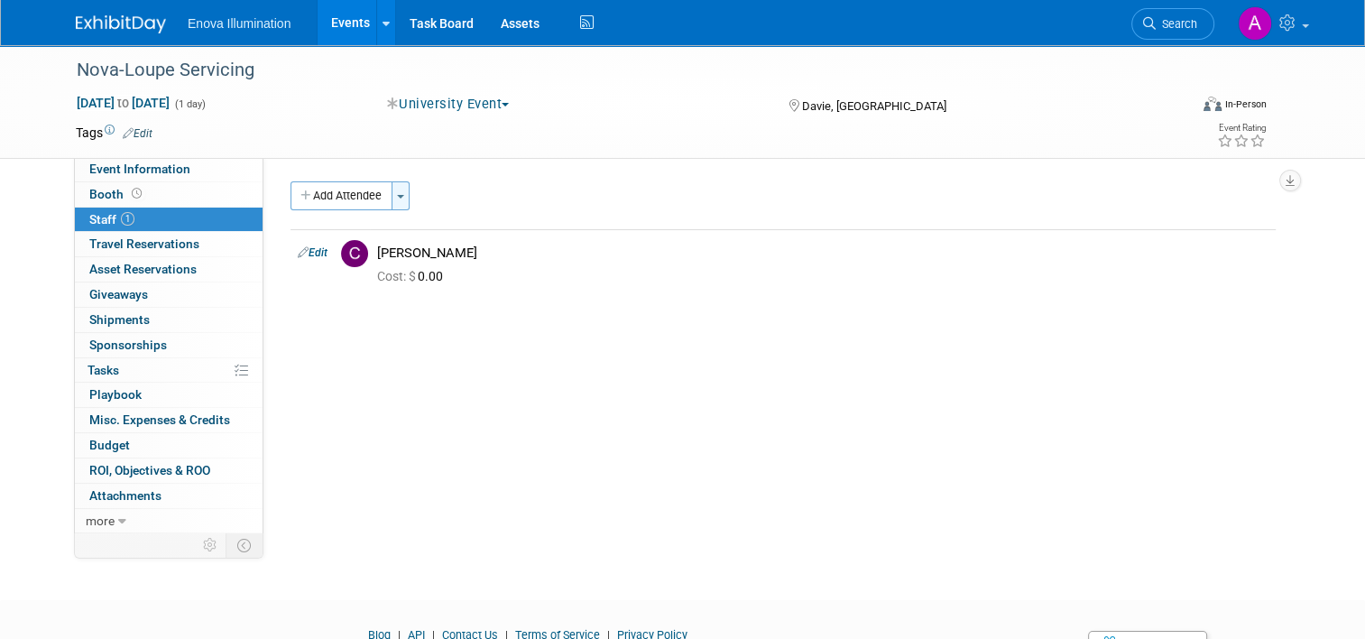
click at [395, 199] on button "Toggle Dropdown" at bounding box center [401, 195] width 18 height 29
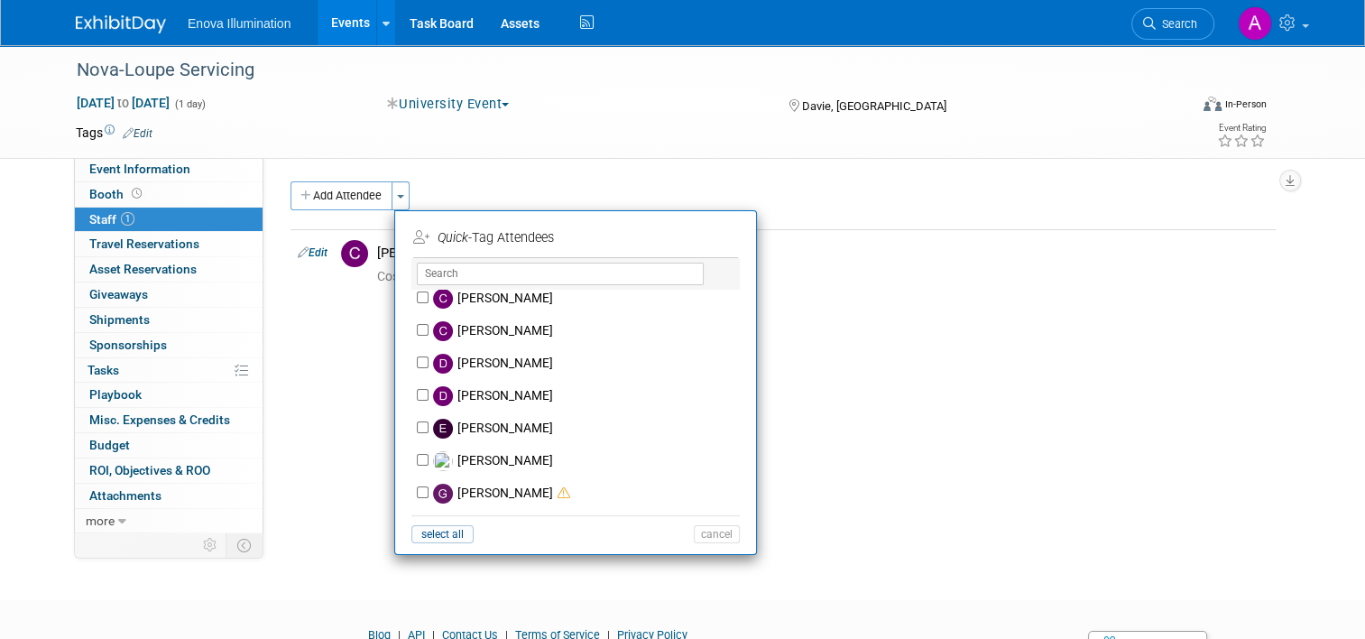
scroll to position [361, 0]
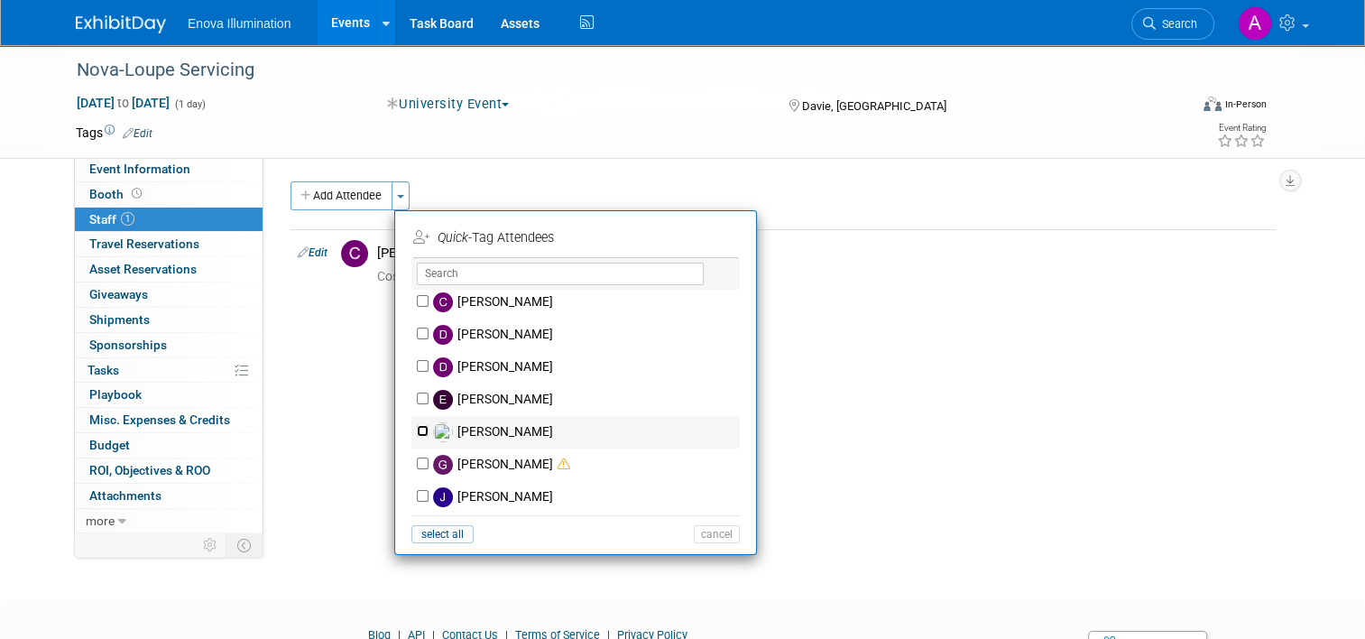
click at [417, 427] on input "Eric Field" at bounding box center [423, 431] width 12 height 12
checkbox input "true"
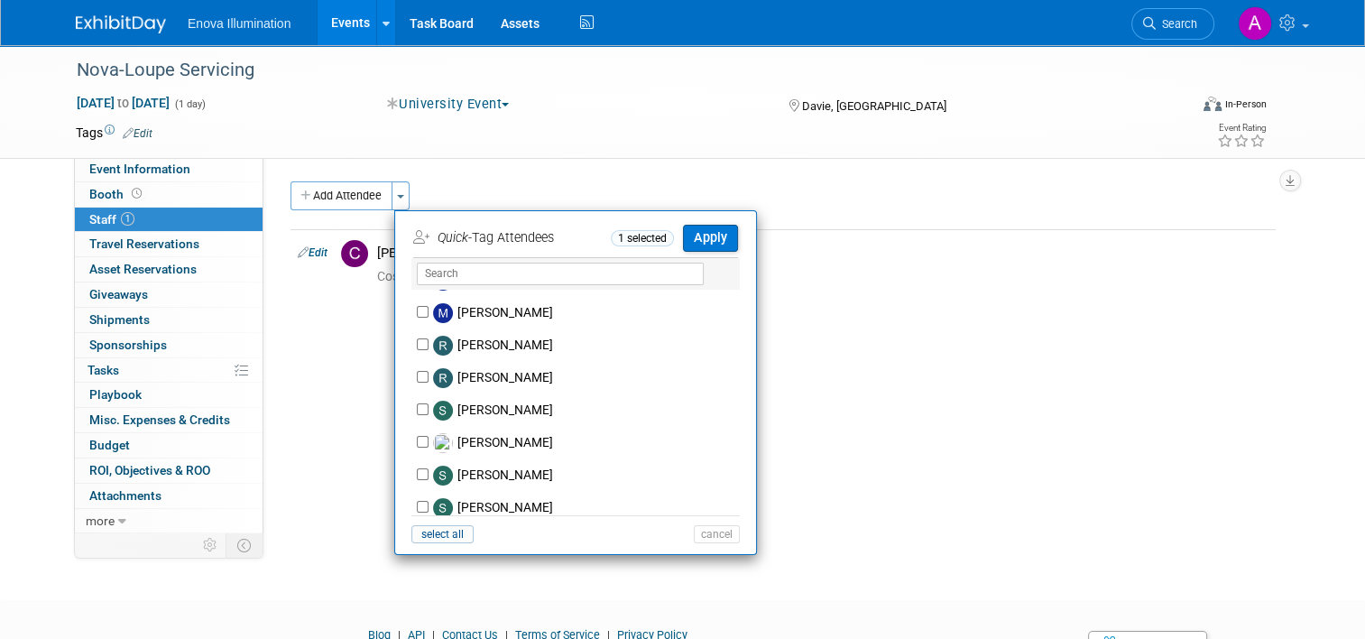
scroll to position [993, 0]
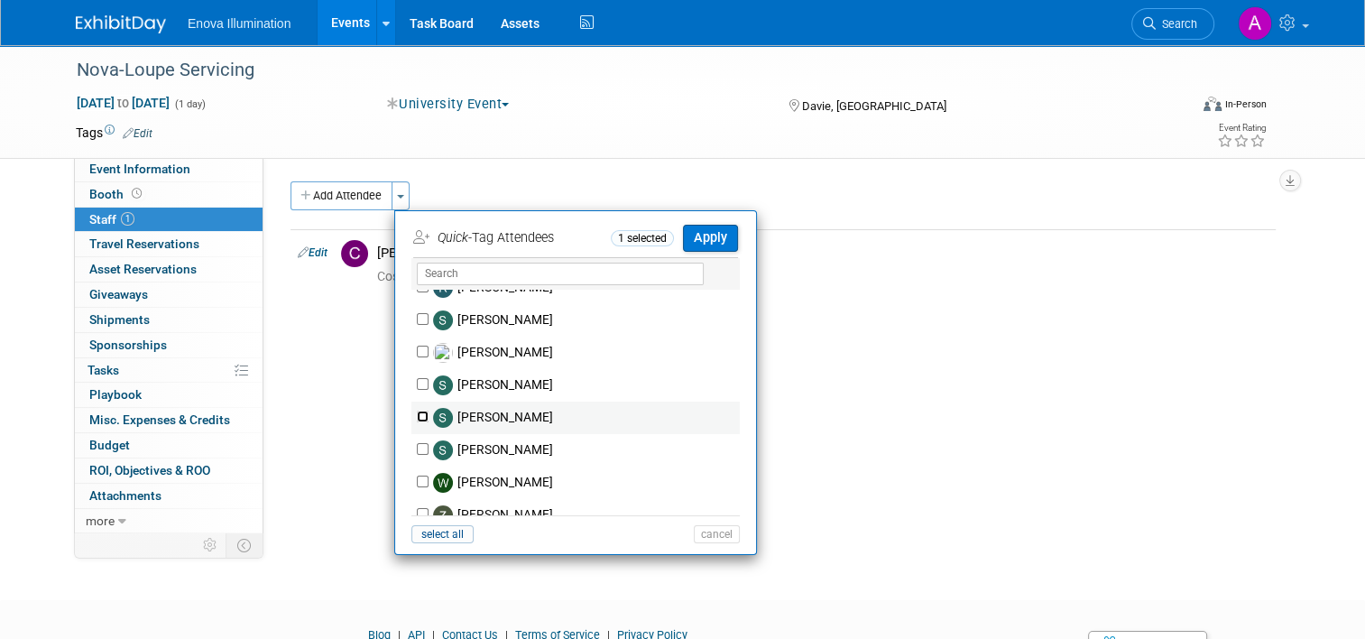
click at [417, 416] on input "Scott Green" at bounding box center [423, 417] width 12 height 12
checkbox input "true"
click at [699, 242] on button "Apply" at bounding box center [710, 238] width 55 height 26
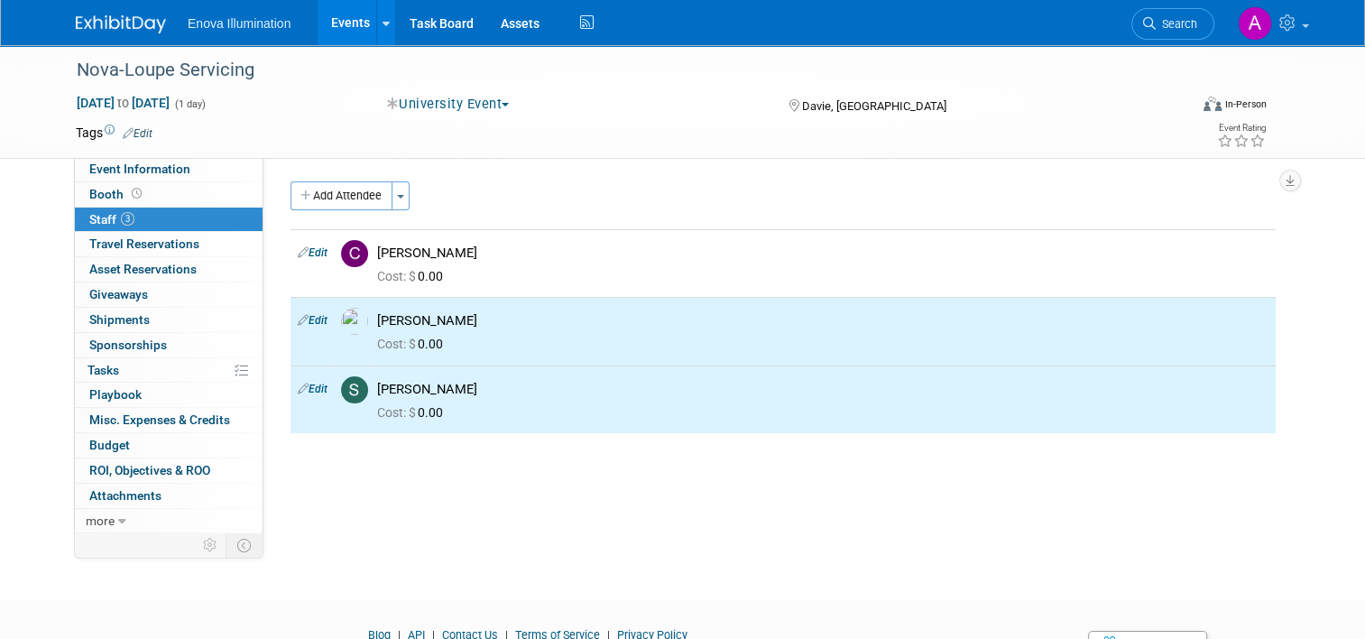
click at [112, 25] on img at bounding box center [121, 24] width 90 height 18
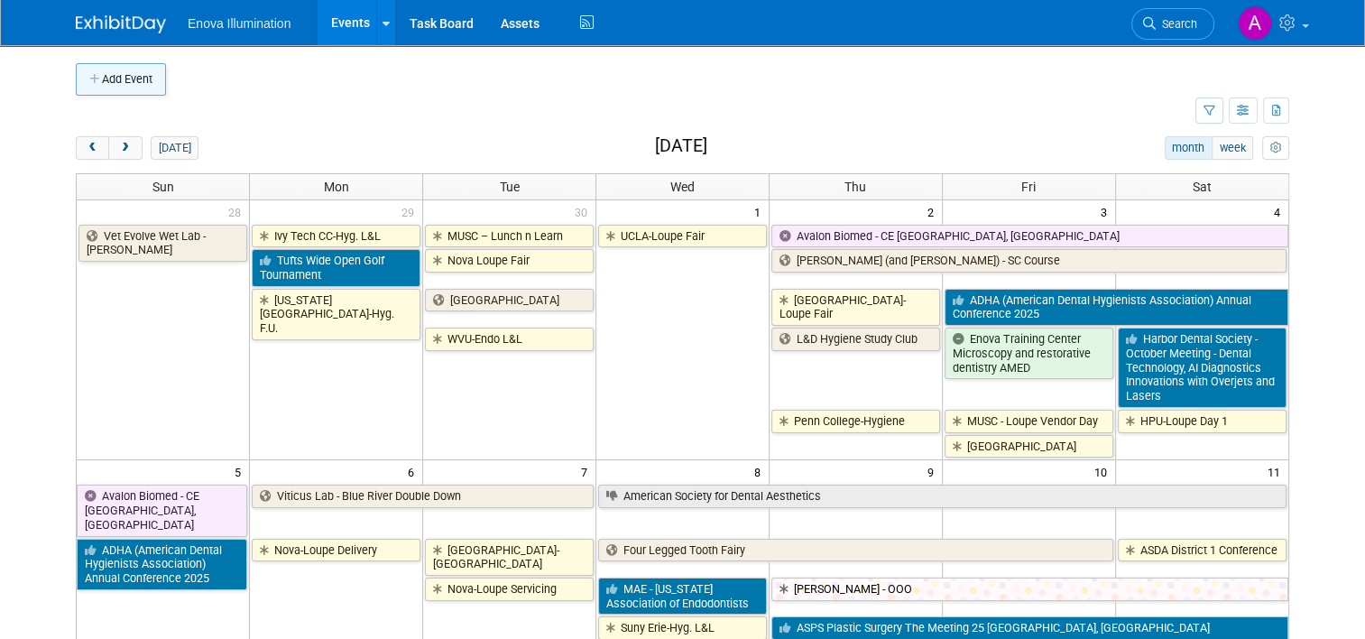
click at [132, 79] on button "Add Event" at bounding box center [121, 79] width 90 height 32
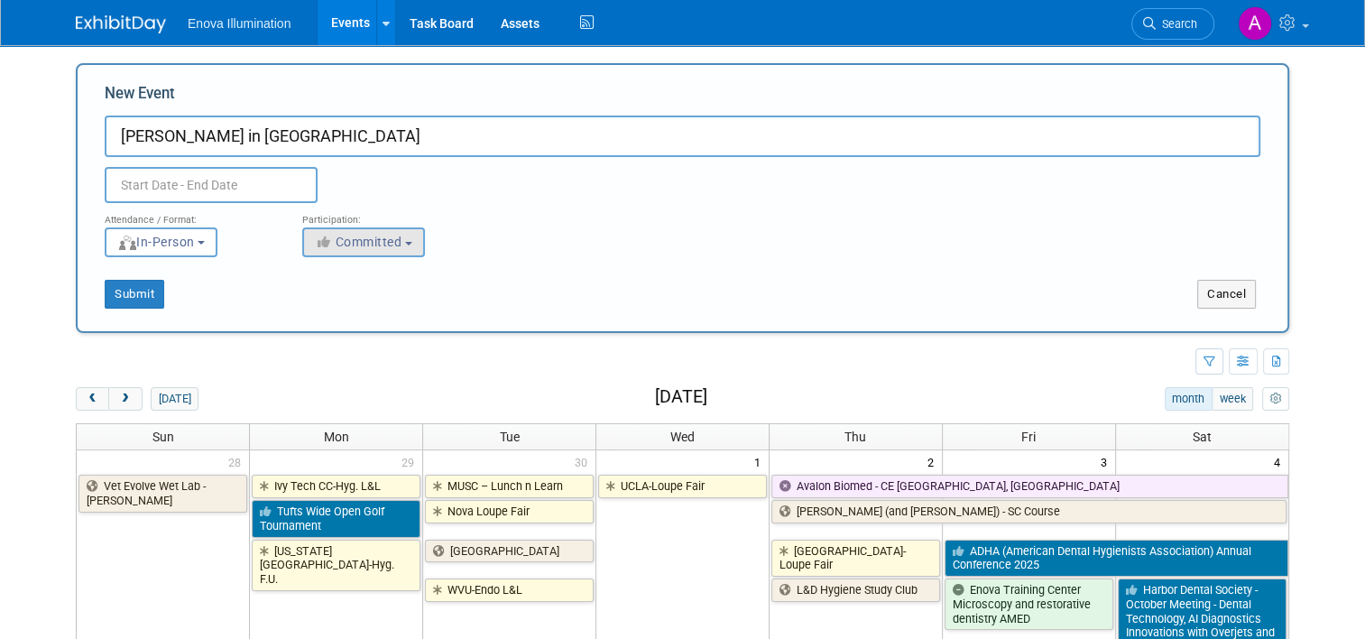
type input "[PERSON_NAME] in [GEOGRAPHIC_DATA]"
click at [330, 236] on span "Committed" at bounding box center [359, 242] width 88 height 14
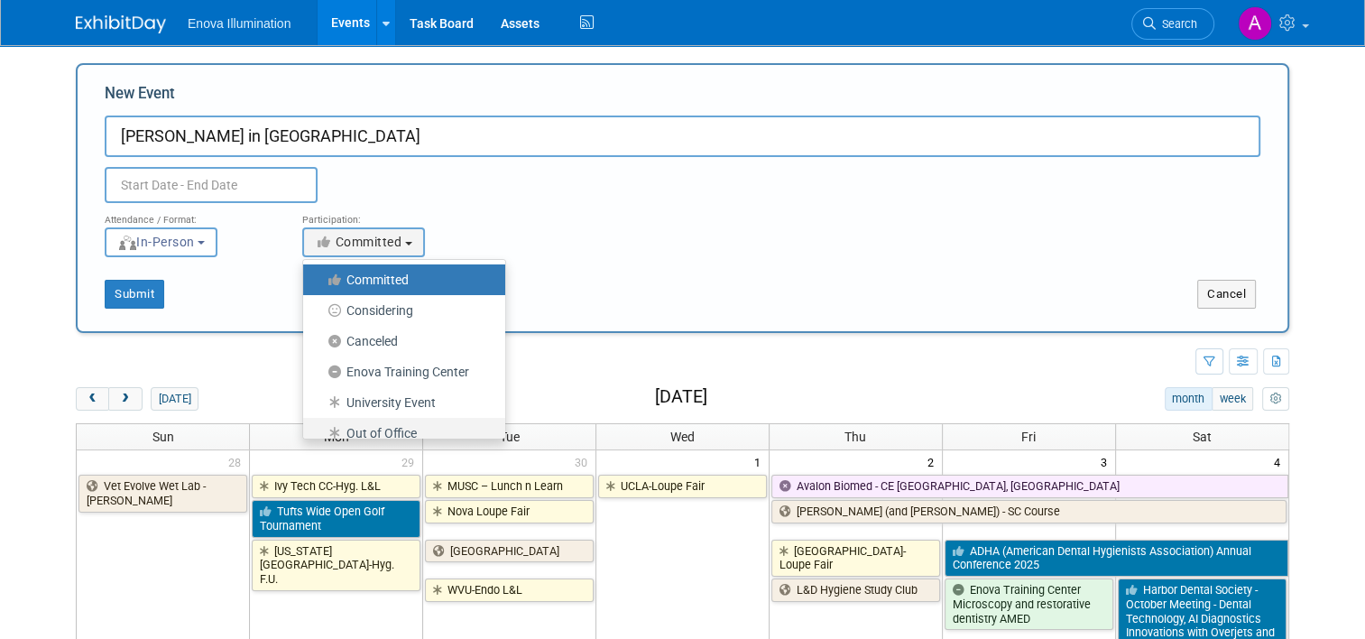
click at [350, 427] on label "Out of Office" at bounding box center [399, 432] width 175 height 23
click at [319, 428] on input "Out of Office" at bounding box center [314, 434] width 12 height 12
select select "104"
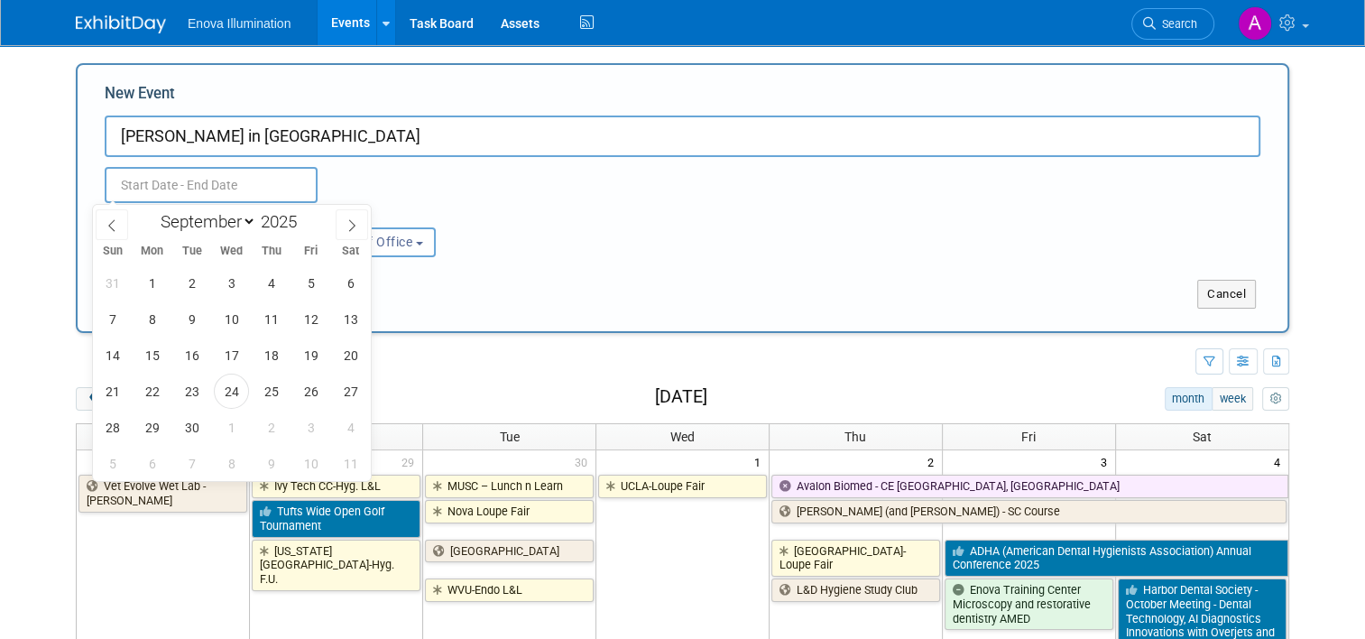
click at [249, 184] on input "text" at bounding box center [211, 185] width 213 height 36
click at [357, 225] on icon at bounding box center [352, 225] width 13 height 13
select select "9"
click at [119, 386] on span "19" at bounding box center [112, 391] width 35 height 35
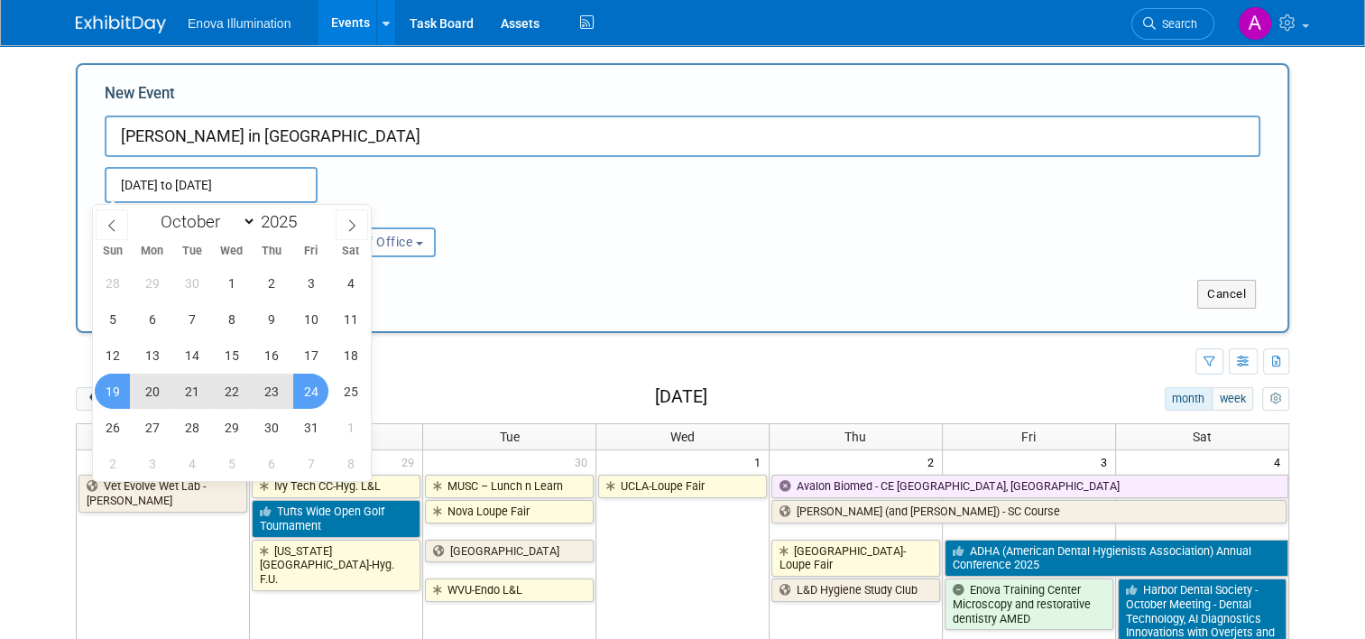
click at [311, 387] on span "24" at bounding box center [310, 391] width 35 height 35
type input "Oct 19, 2025 to Oct 24, 2025"
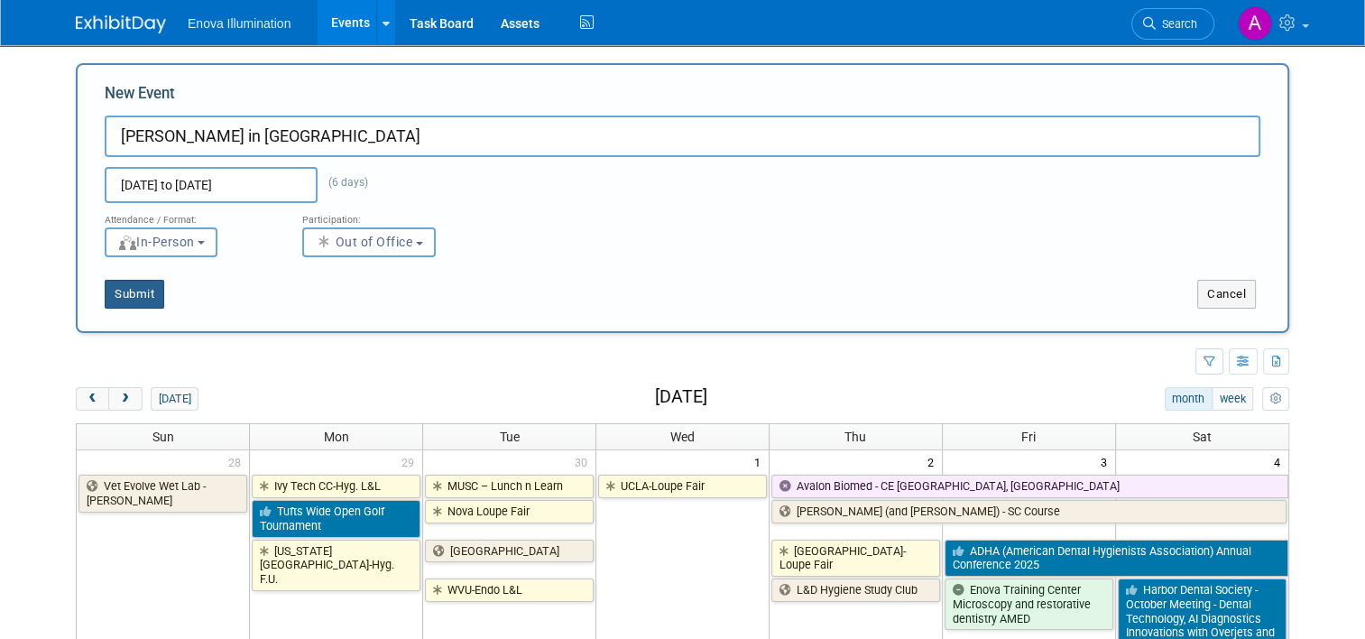
click at [134, 292] on button "Submit" at bounding box center [135, 294] width 60 height 29
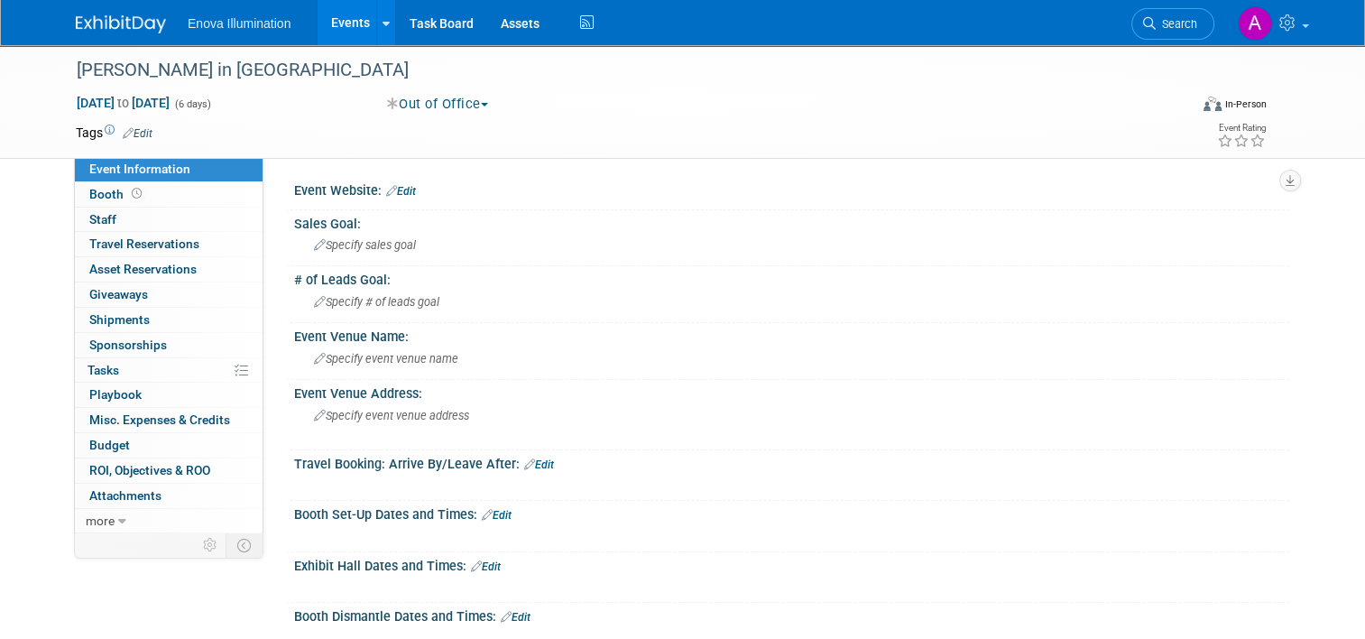
click at [96, 14] on link at bounding box center [132, 15] width 112 height 14
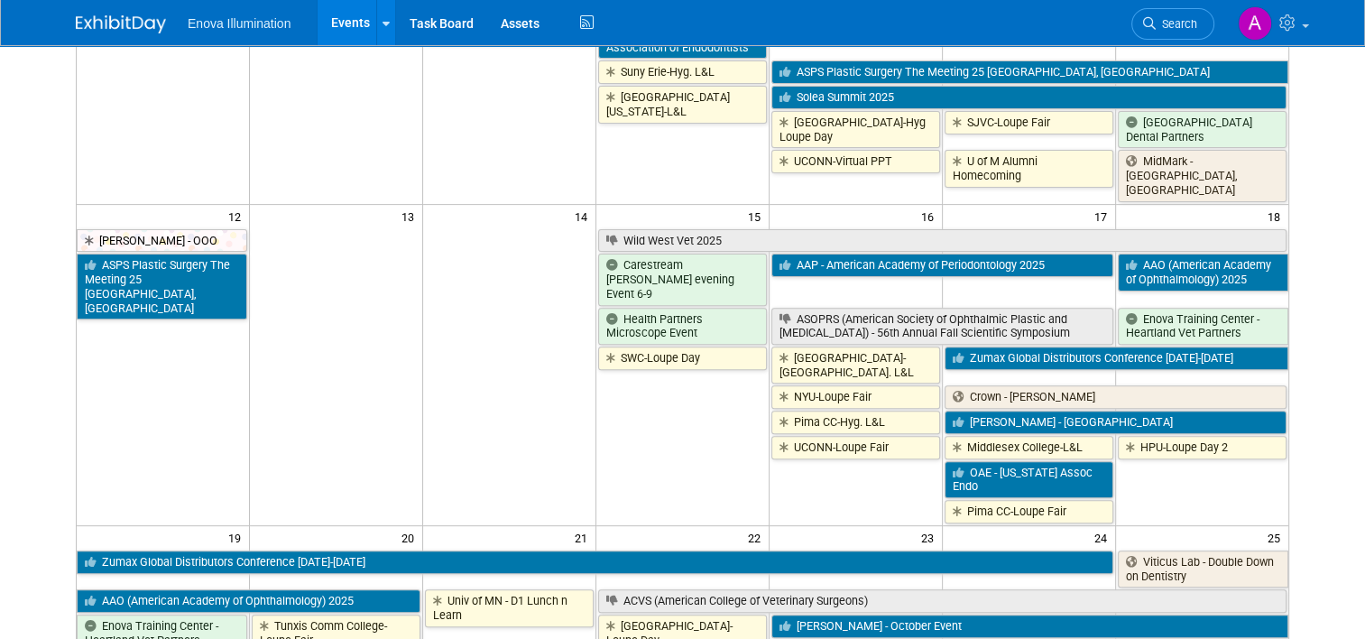
scroll to position [542, 0]
